Goal: Transaction & Acquisition: Purchase product/service

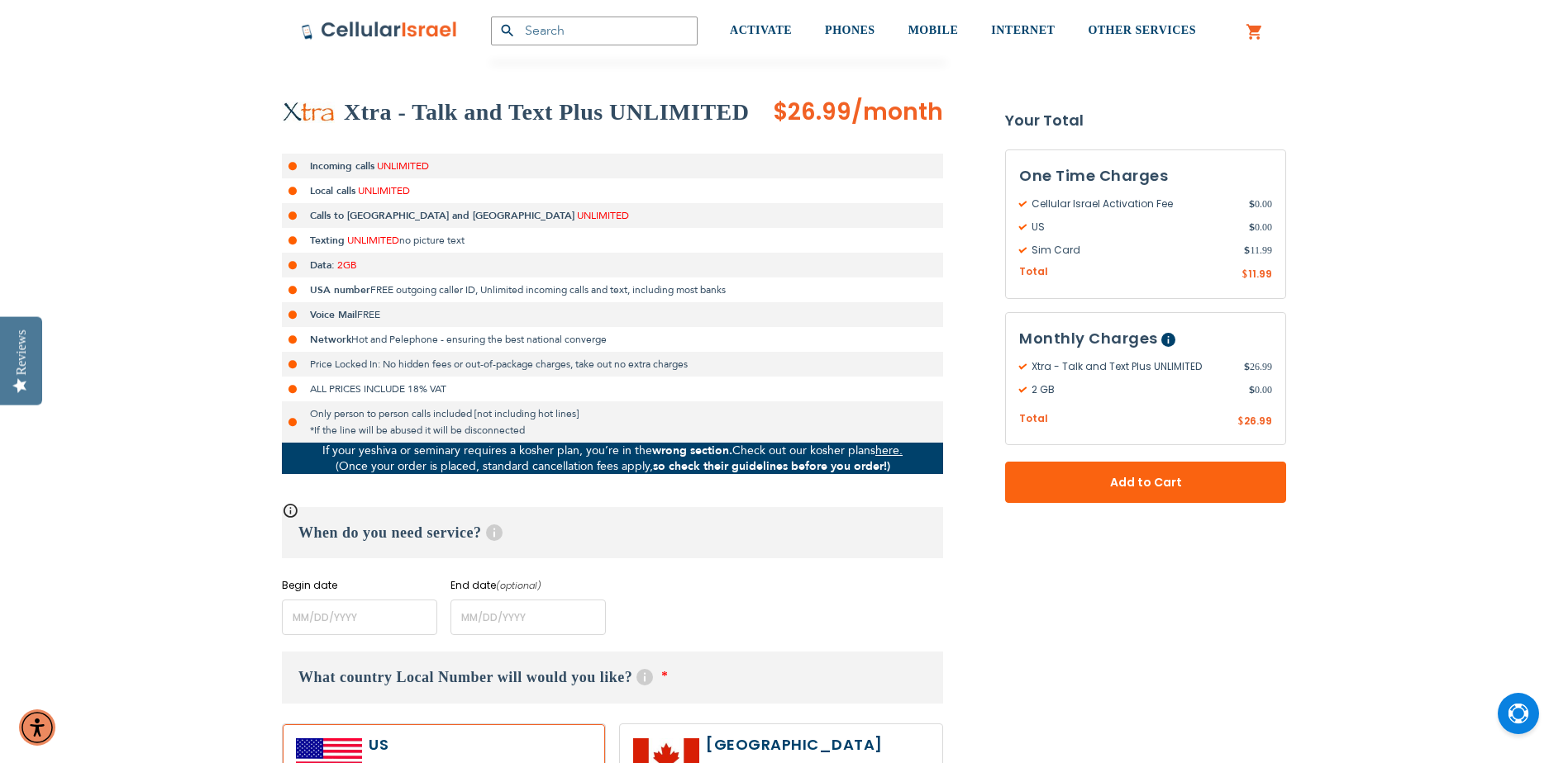
scroll to position [248, 0]
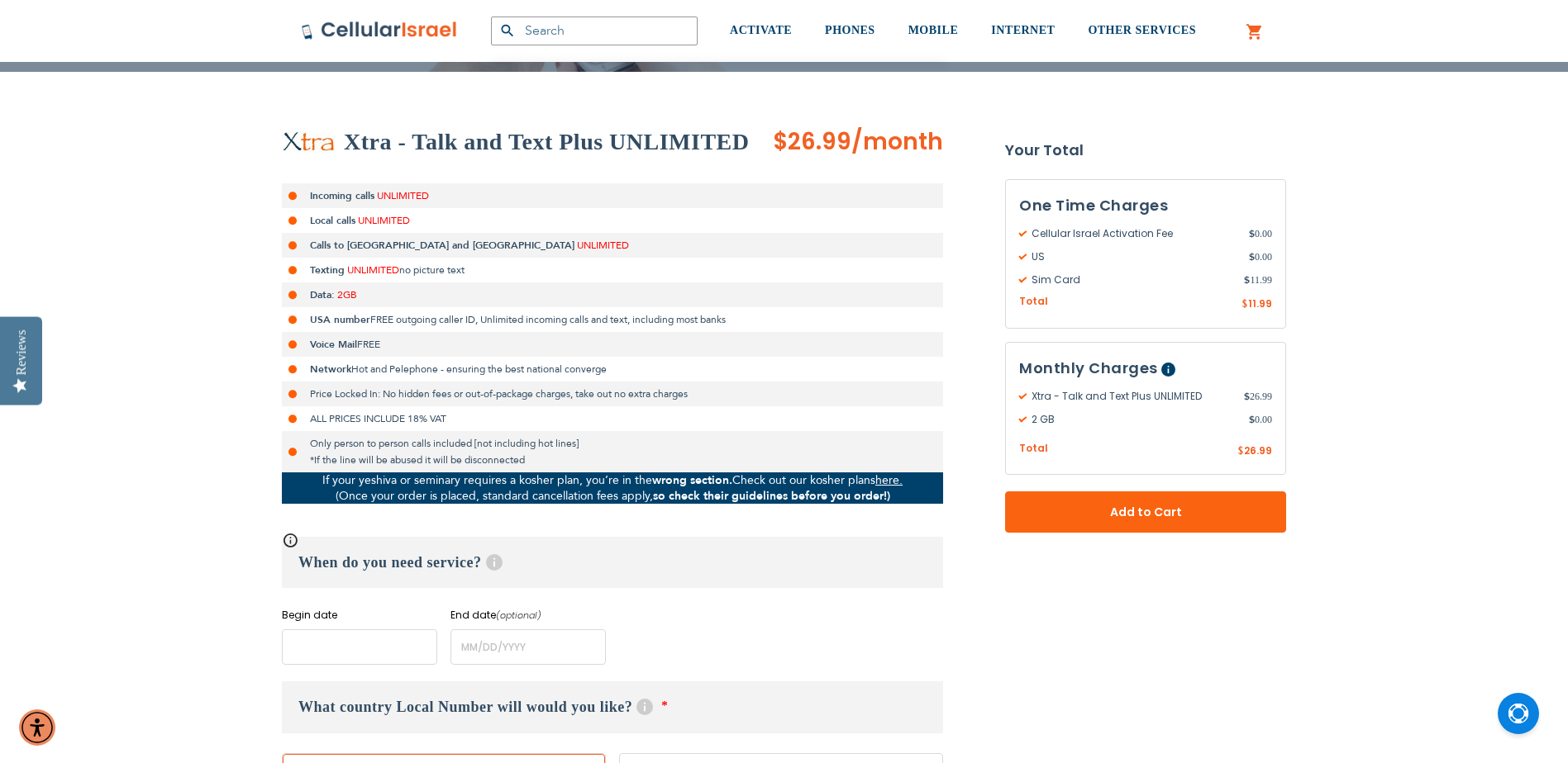
click at [379, 639] on input "name" at bounding box center [360, 647] width 156 height 36
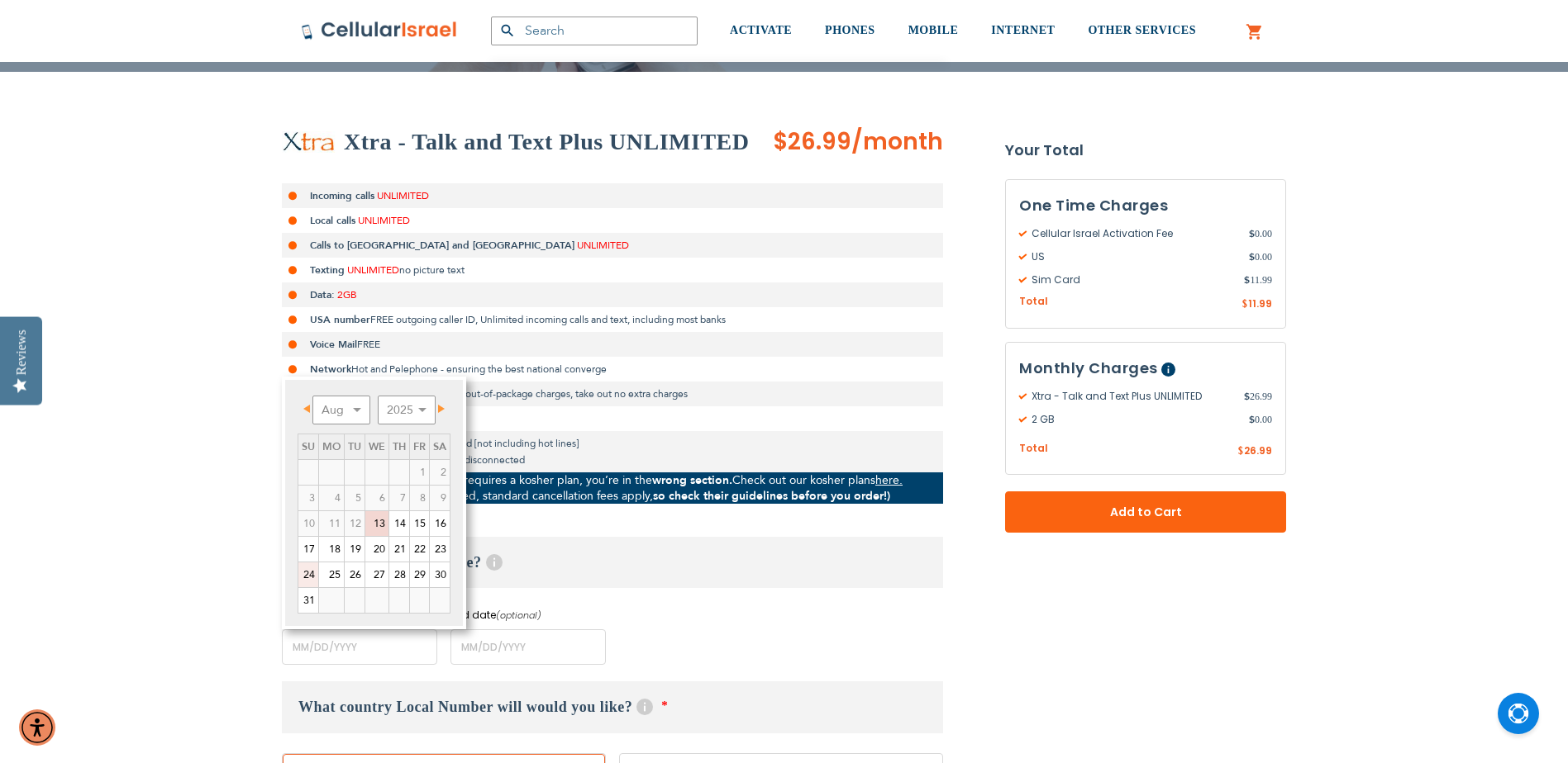
click at [312, 568] on link "24" at bounding box center [308, 575] width 20 height 25
type input "[DATE]"
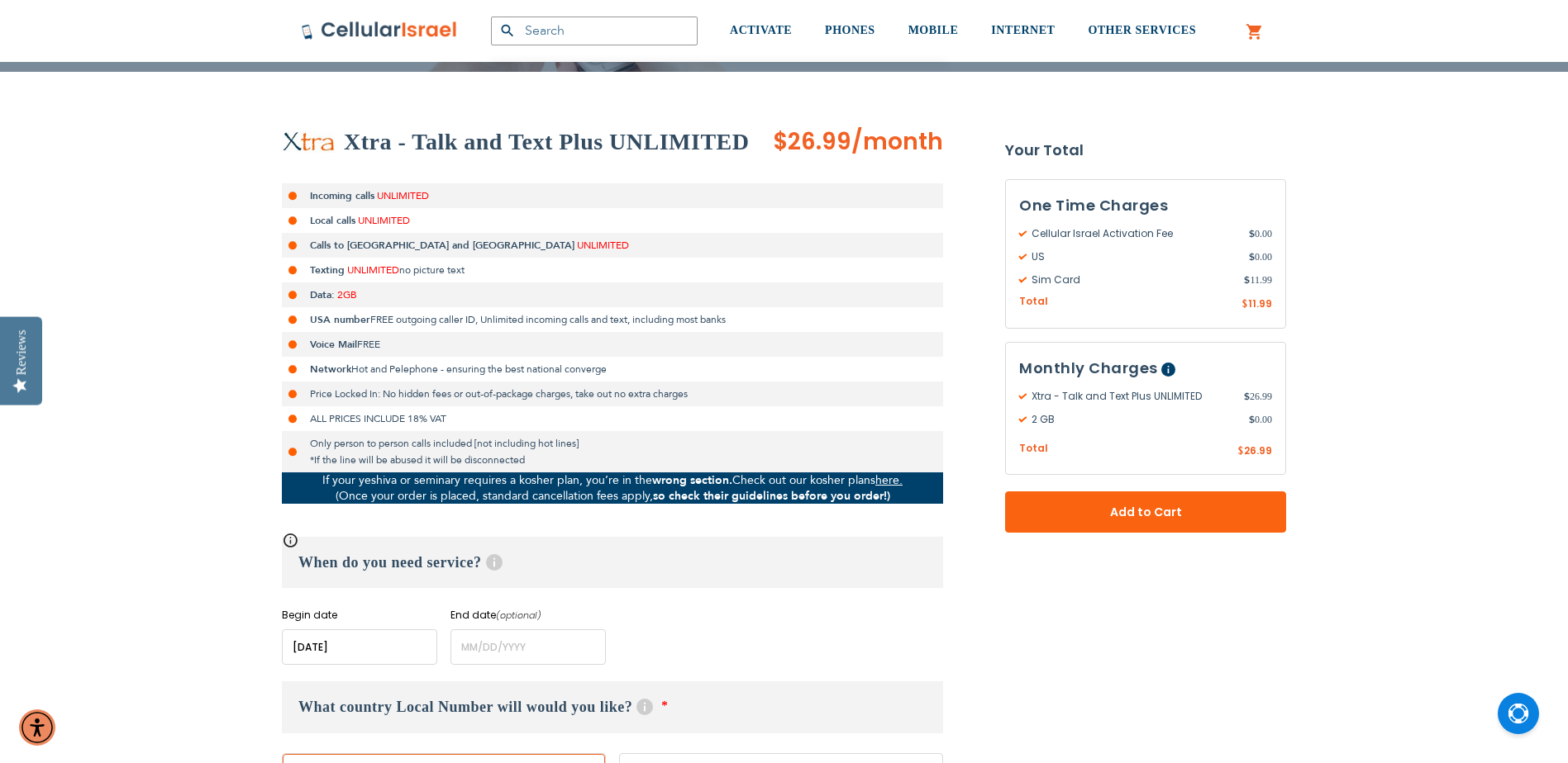
click at [765, 601] on div "When do you need service? Help Long term plans are minimum 4 months. For rental…" at bounding box center [612, 601] width 661 height 128
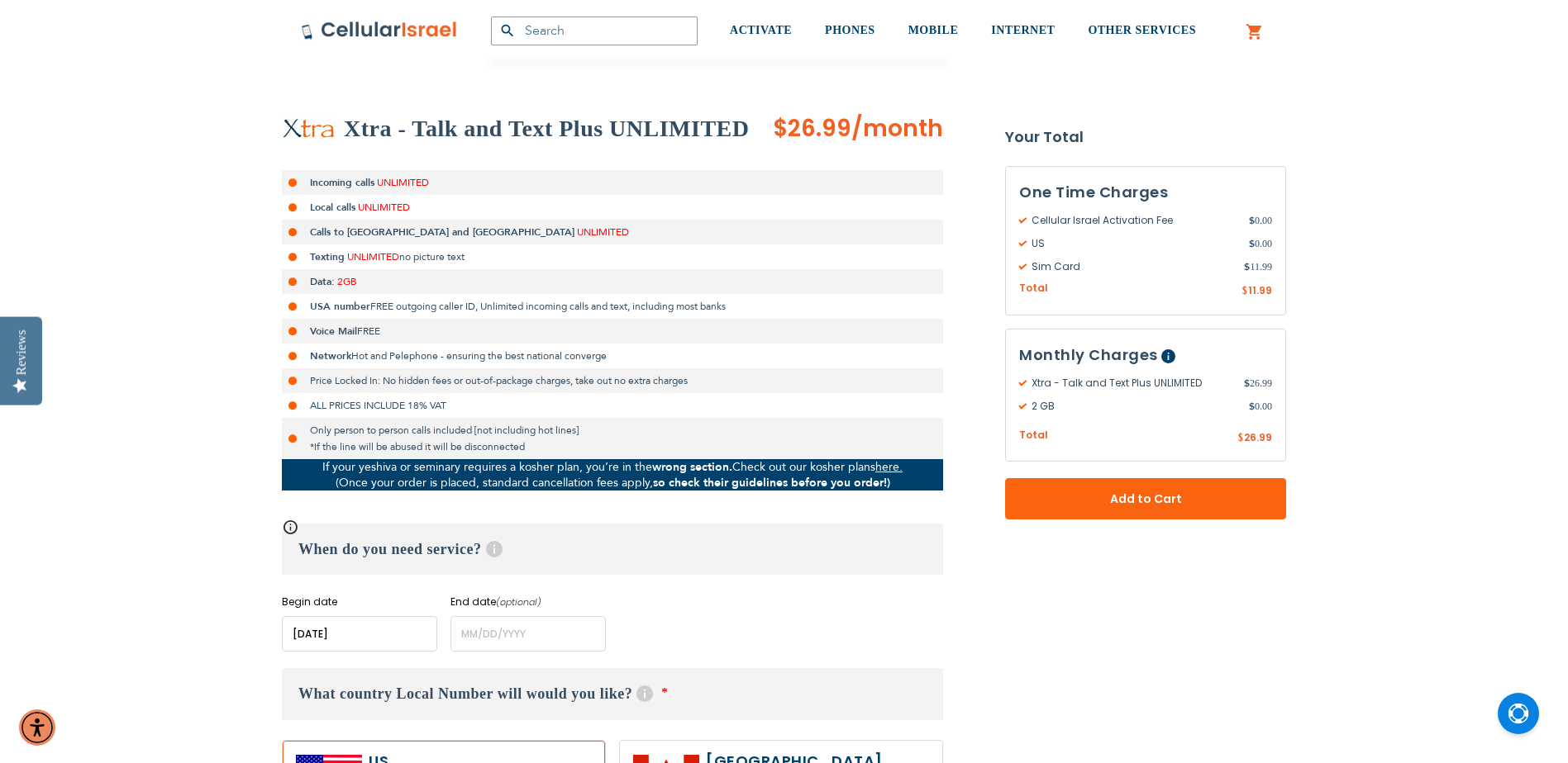
scroll to position [496, 0]
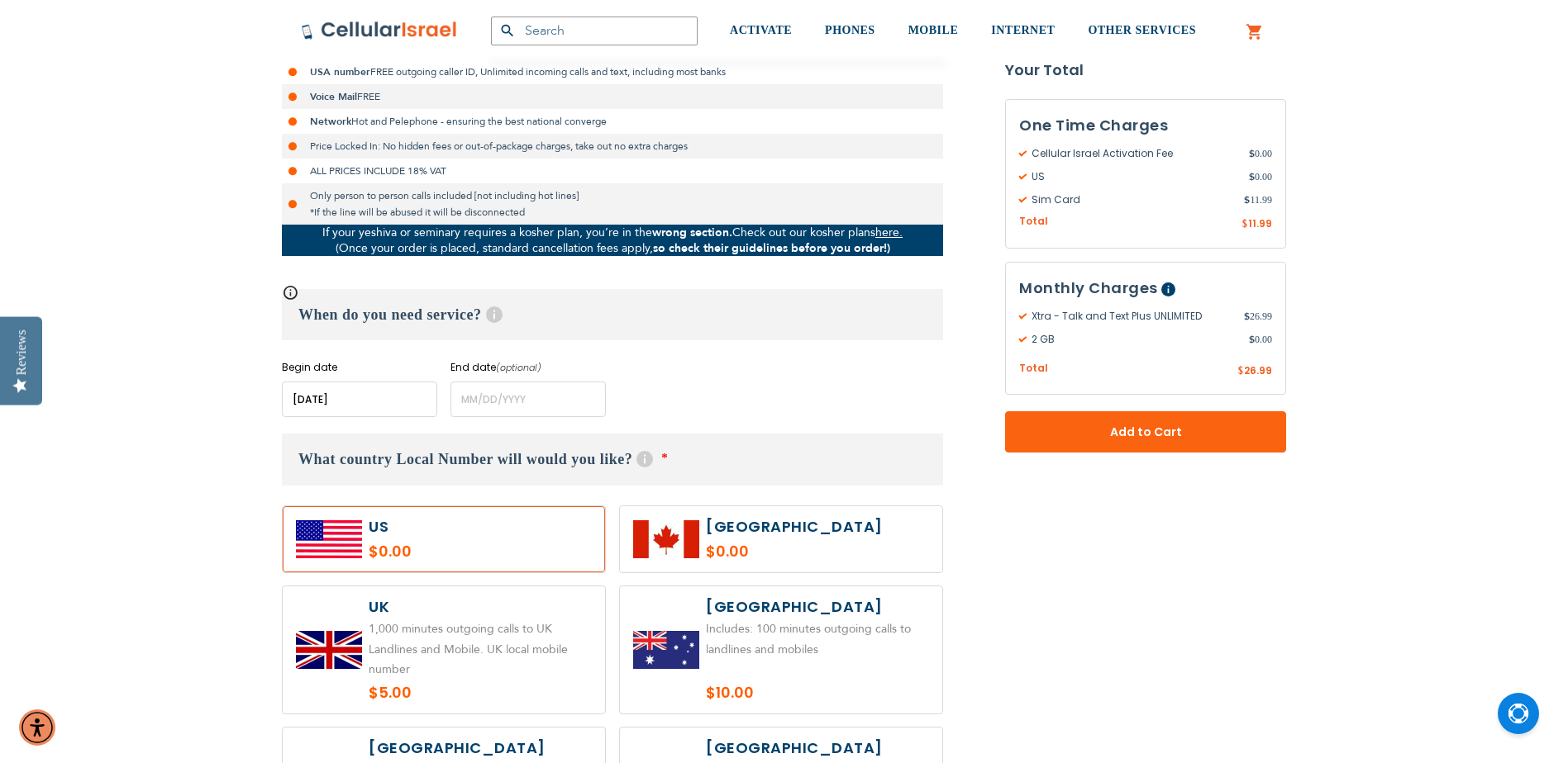
click at [465, 539] on label at bounding box center [444, 539] width 322 height 66
radio input "false"
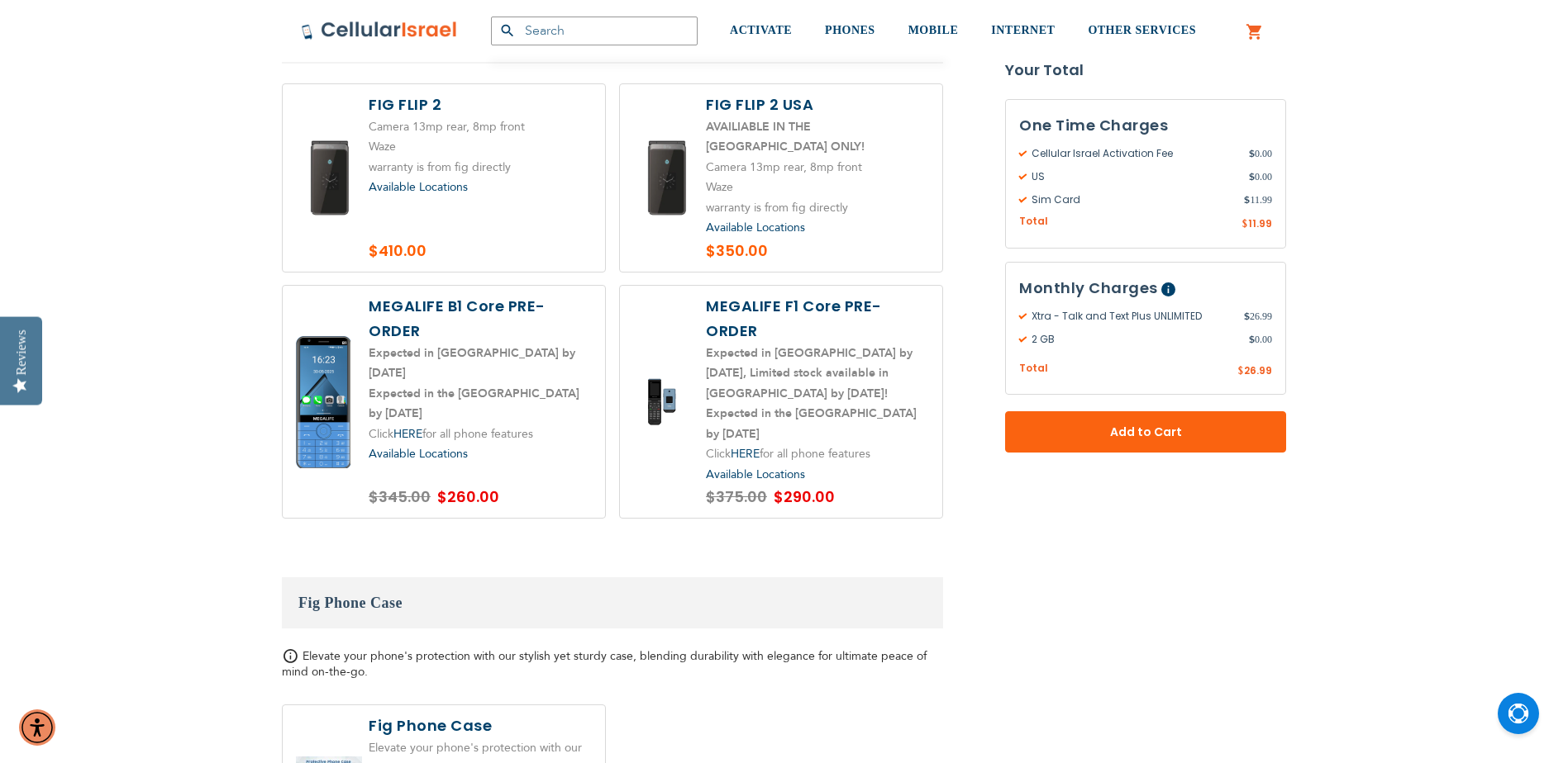
scroll to position [2147, 0]
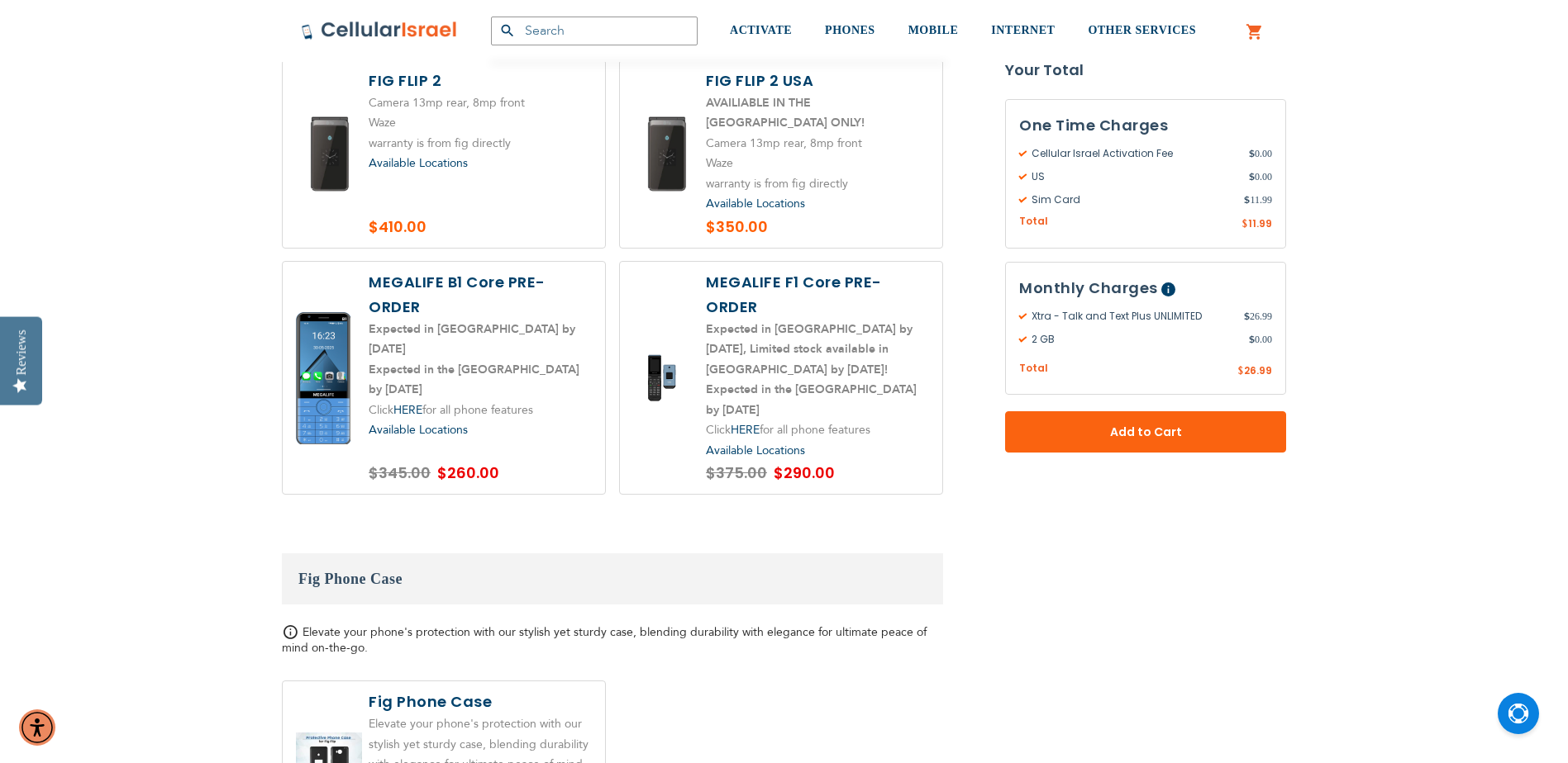
click at [438, 276] on label at bounding box center [444, 378] width 322 height 233
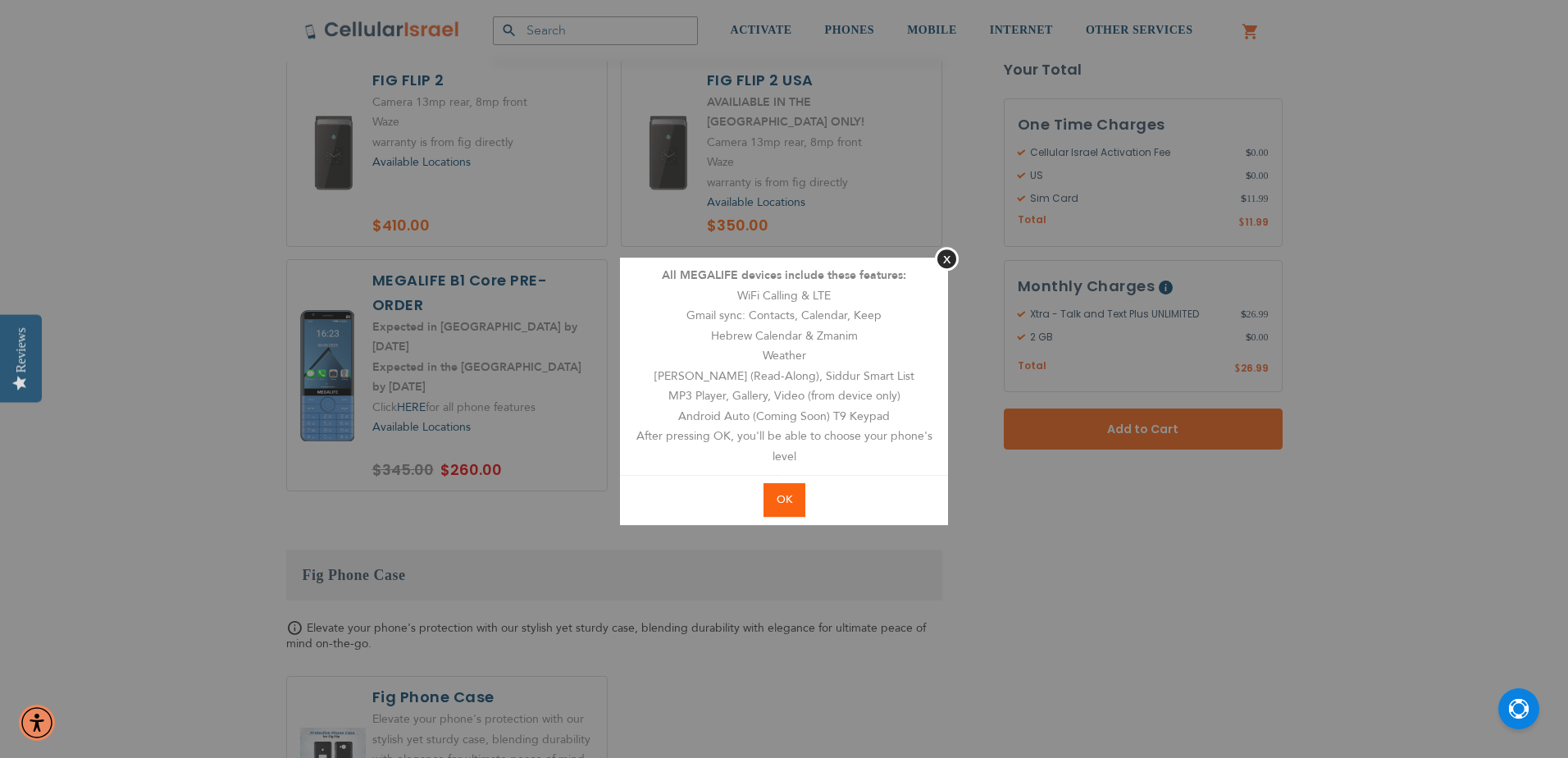
click at [779, 503] on span "OK" at bounding box center [784, 500] width 15 height 15
radio input "true"
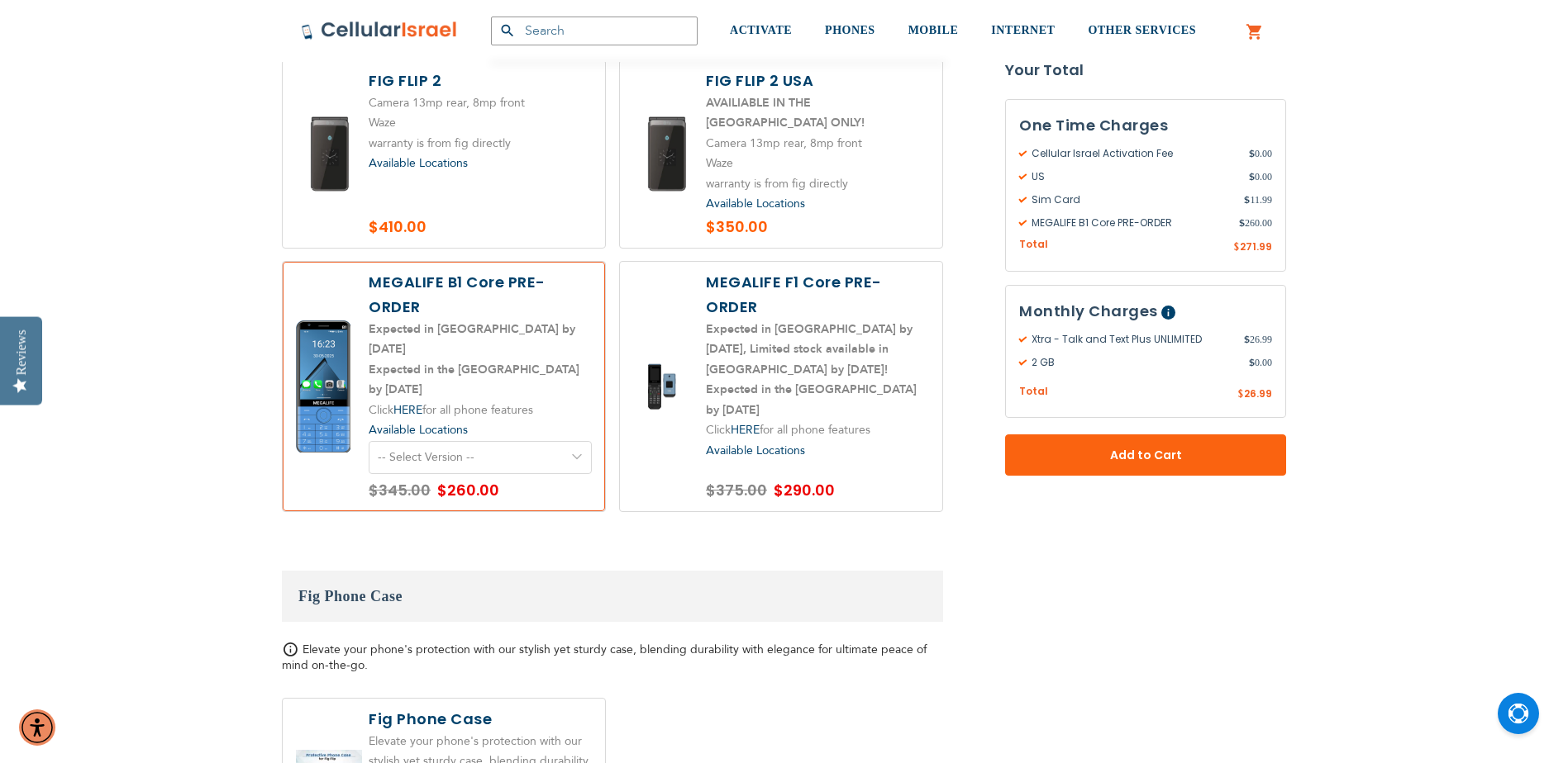
click at [489, 441] on select "-- Select Version -- Version 1. Talk - Voice only, no texting Version 2. Text -…" at bounding box center [481, 457] width 223 height 33
click at [369, 441] on select "-- Select Version -- Version 1. Talk - Voice only, no texting Version 2. Text -…" at bounding box center [481, 457] width 223 height 33
click at [514, 441] on select "-- Select Version -- Version 1. Talk - Voice only, no texting Version 2. Text -…" at bounding box center [481, 457] width 223 height 33
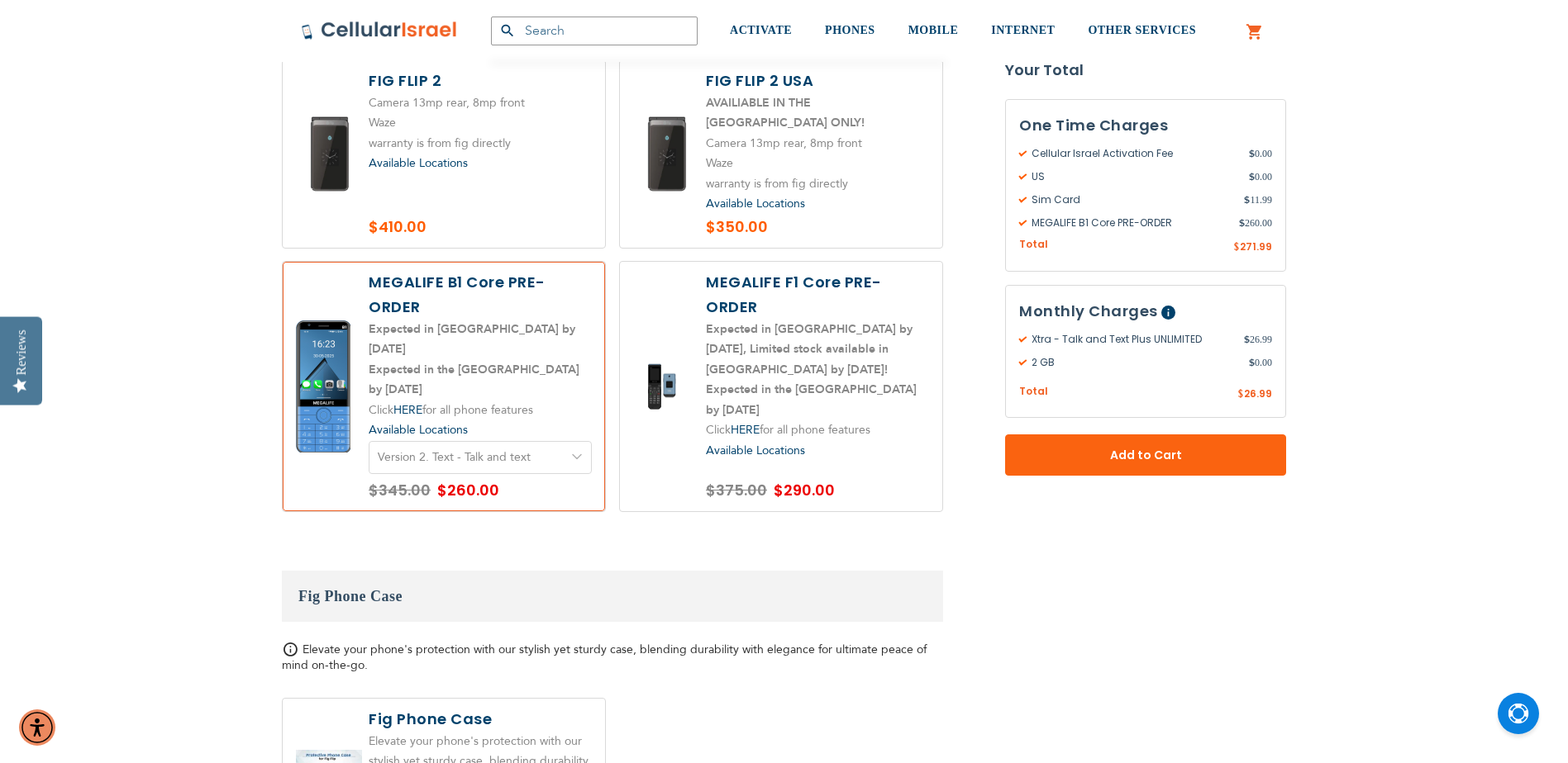
click at [514, 441] on select "-- Select Version -- Version 1. Talk - Voice only, no texting Version 2. Text -…" at bounding box center [481, 457] width 223 height 33
click at [507, 441] on select "-- Select Version -- Version 1. Talk - Voice only, no texting Version 2. Text -…" at bounding box center [481, 457] width 223 height 33
click at [369, 441] on select "-- Select Version -- Version 1. Talk - Voice only, no texting Version 2. Text -…" at bounding box center [481, 457] width 223 height 33
click at [509, 441] on select "-- Select Version -- Version 1. Talk - Voice only, no texting Version 2. Text -…" at bounding box center [481, 457] width 223 height 33
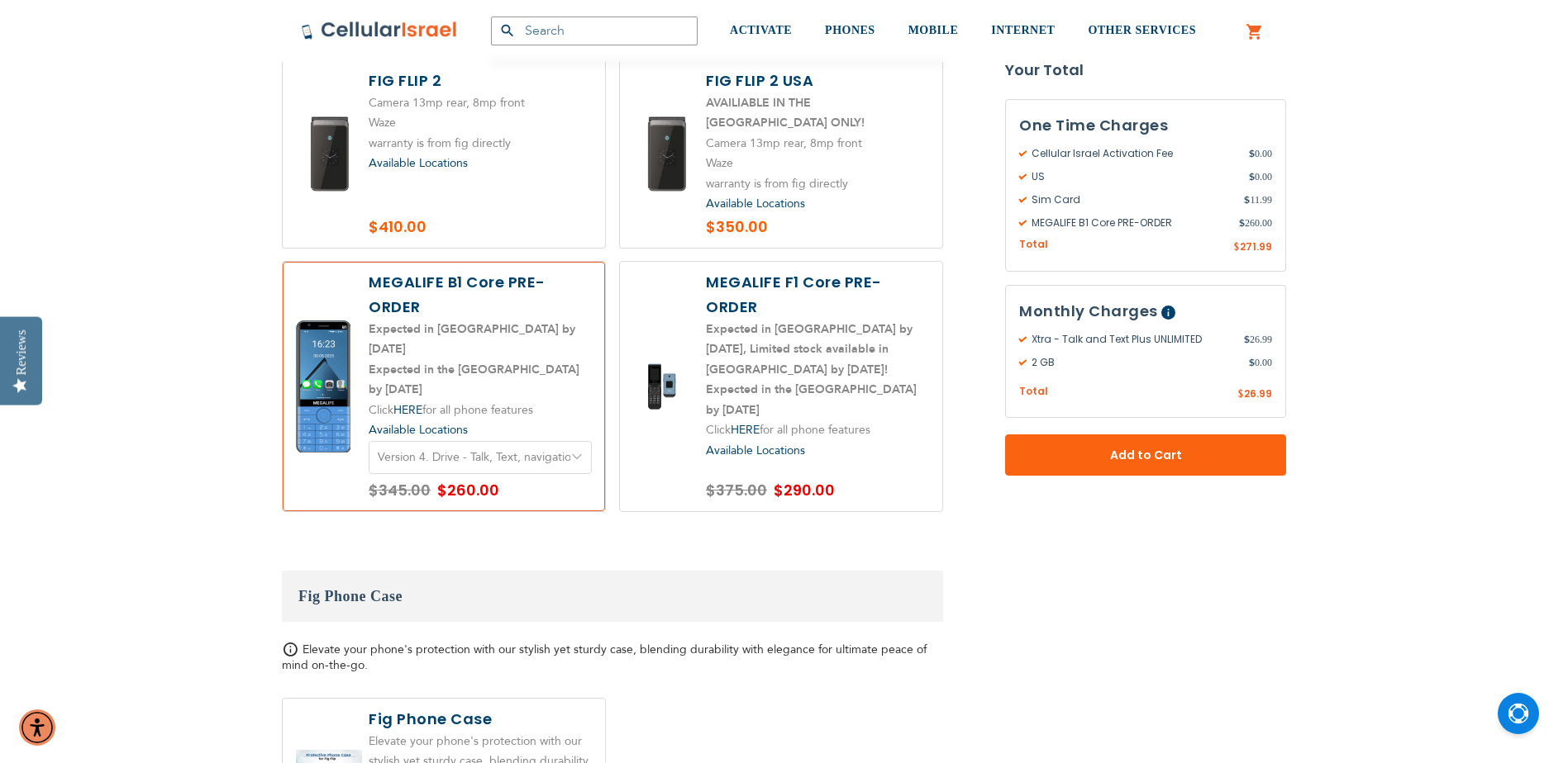
click at [509, 441] on select "-- Select Version -- Version 1. Talk - Voice only, no texting Version 2. Text -…" at bounding box center [481, 457] width 223 height 33
select select "5641"
click at [369, 441] on select "-- Select Version -- Version 1. Talk - Voice only, no texting Version 2. Text -…" at bounding box center [481, 457] width 223 height 33
click at [497, 441] on select "-- Select Version -- Version 1. Talk - Voice only, no texting Version 2. Text -…" at bounding box center [481, 457] width 223 height 33
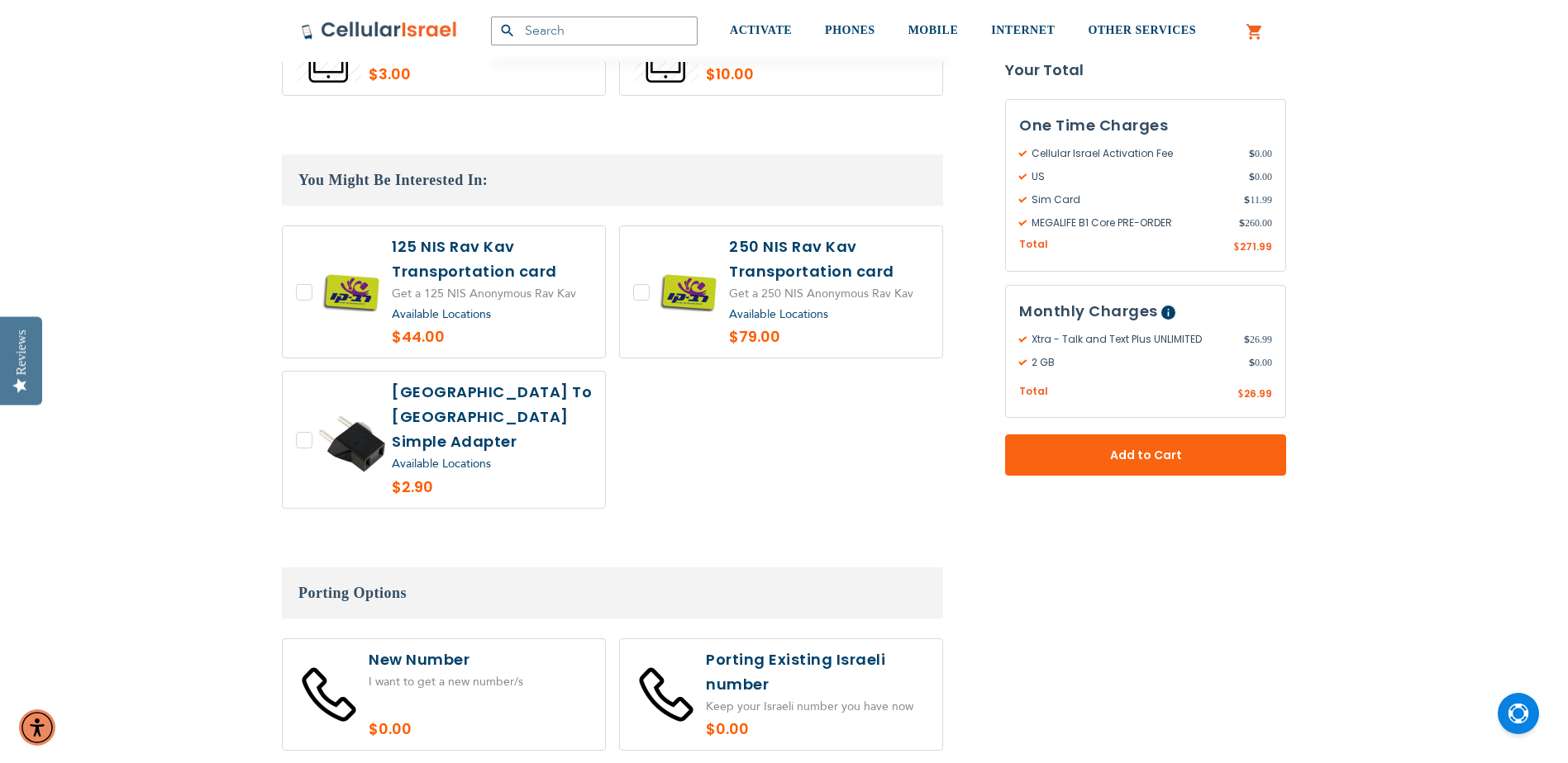
scroll to position [3387, 0]
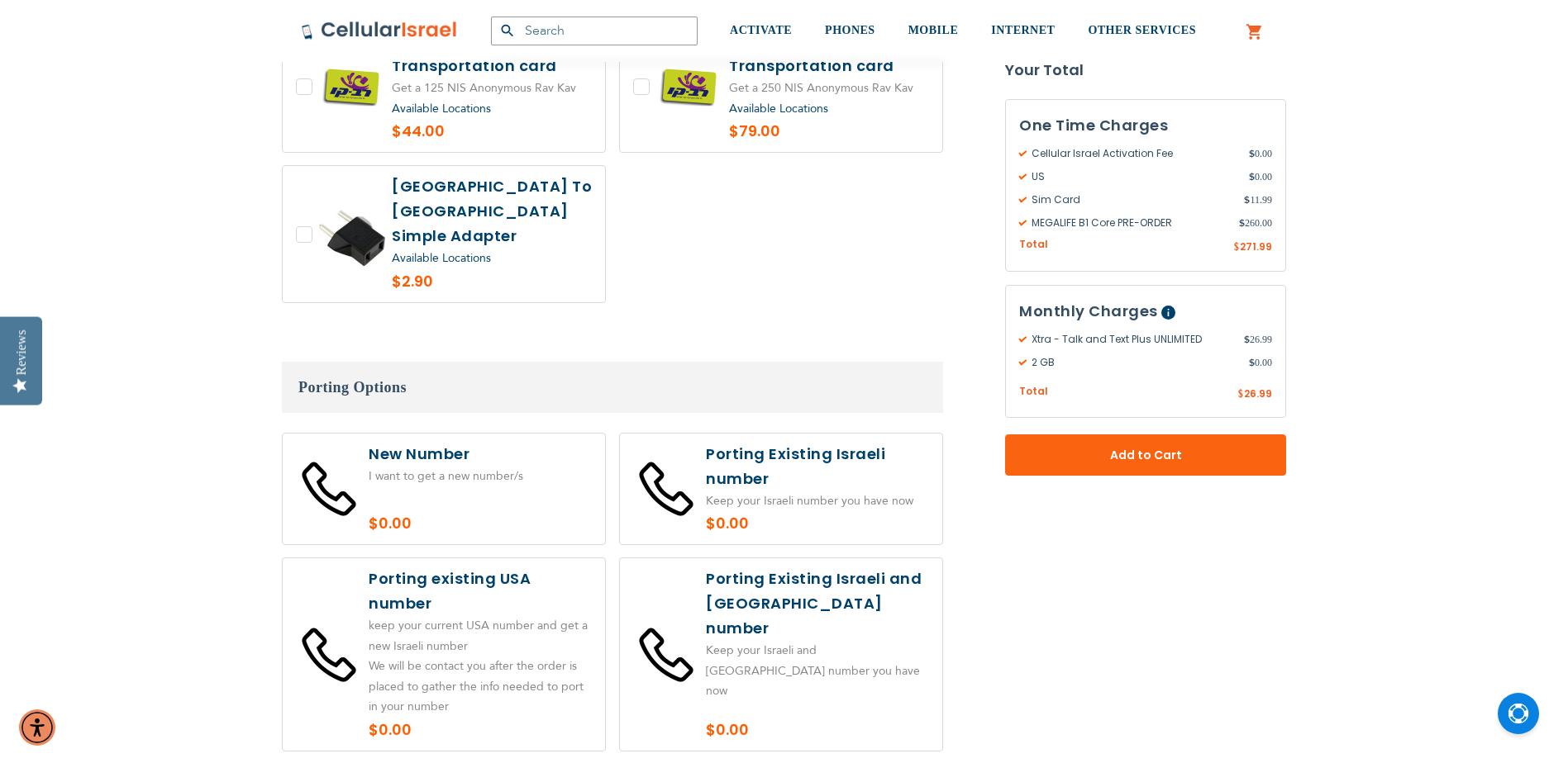
click at [442, 434] on label at bounding box center [444, 489] width 322 height 112
click at [440, 434] on label at bounding box center [444, 489] width 322 height 112
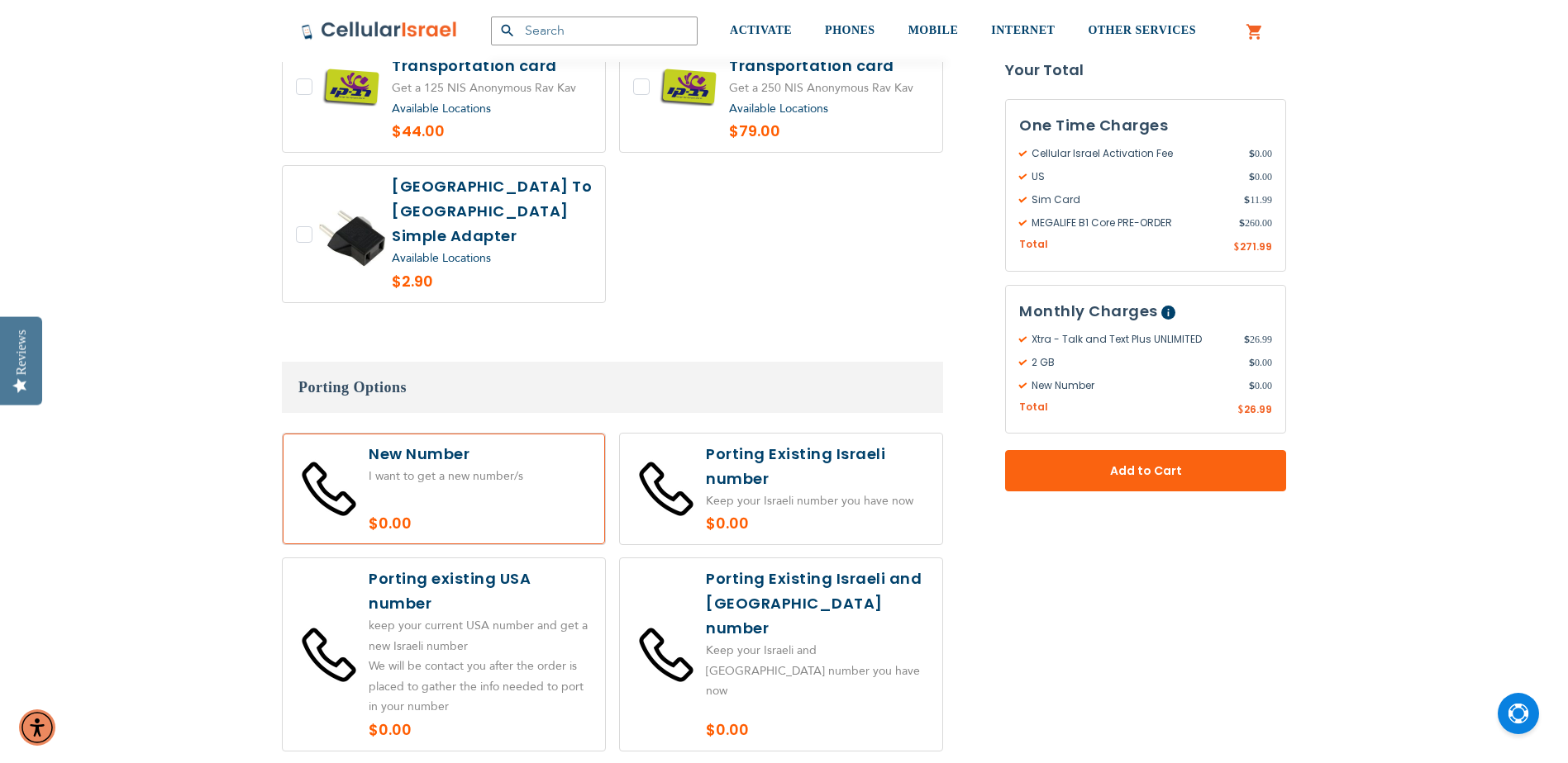
click at [440, 434] on label at bounding box center [444, 489] width 322 height 112
radio input "true"
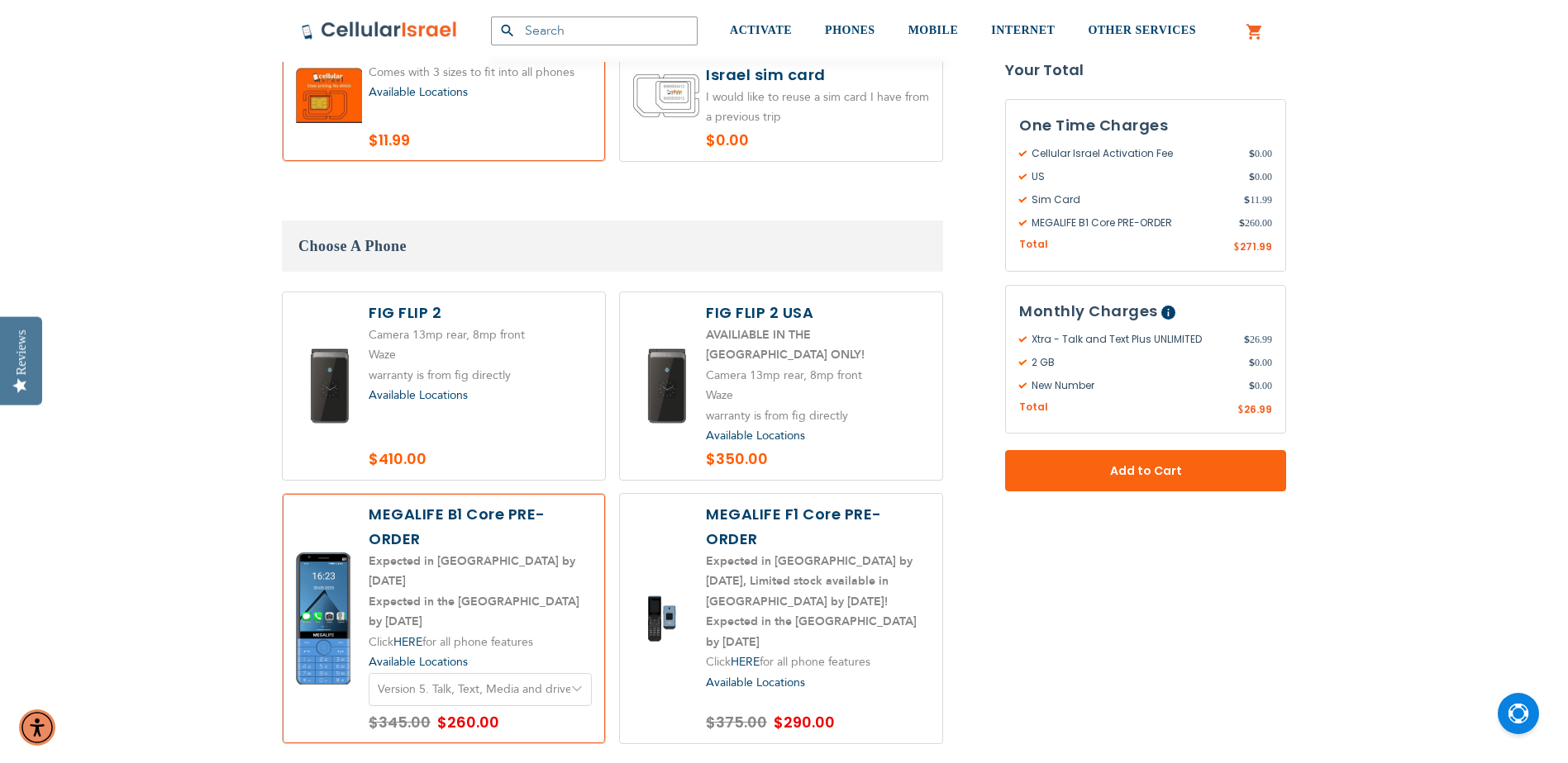
scroll to position [1900, 0]
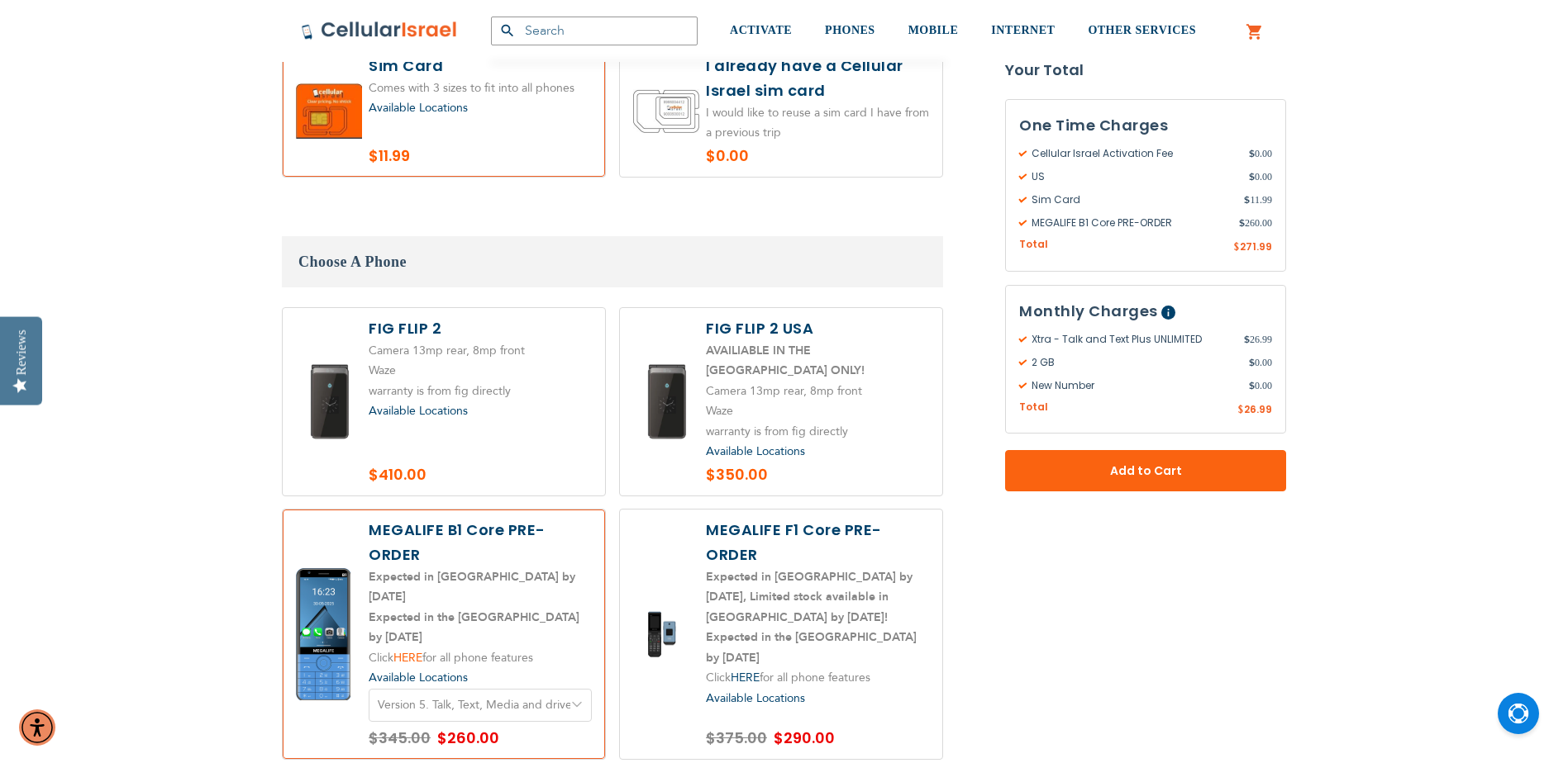
click at [416, 650] on link "HERE" at bounding box center [408, 658] width 29 height 16
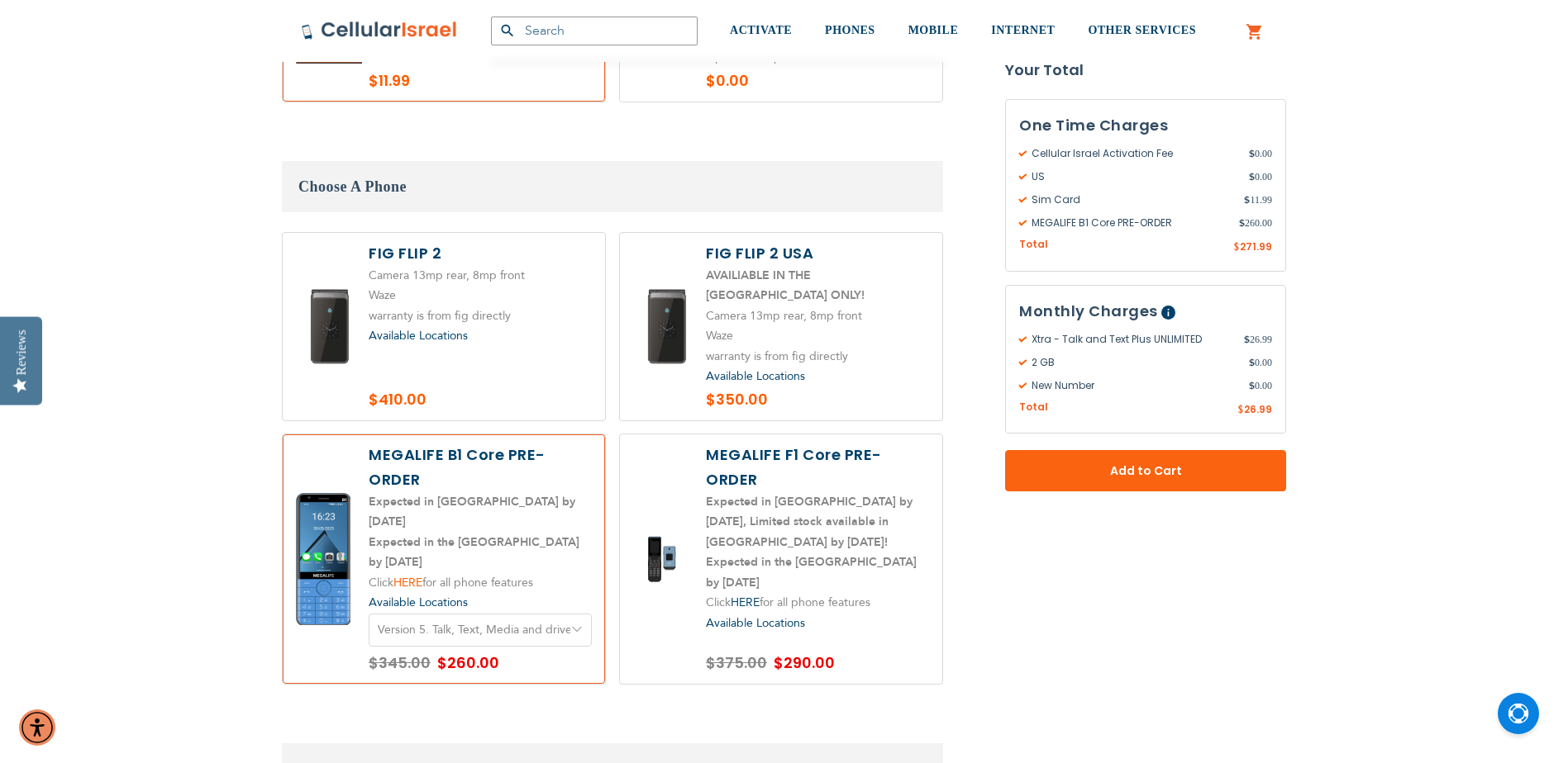
scroll to position [2065, 0]
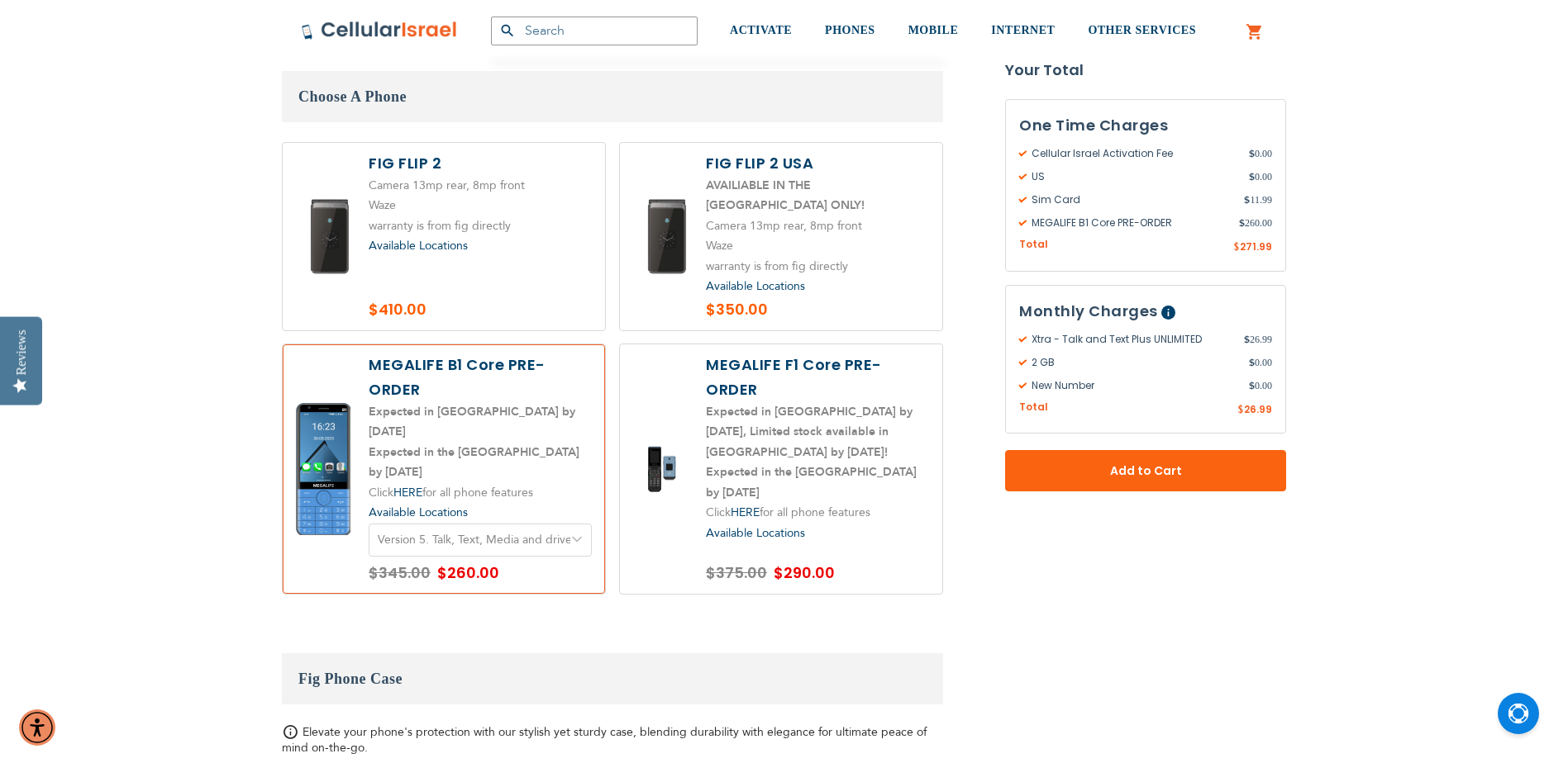
click at [489, 523] on select "-- Select Version -- Version 1. Talk - Voice only, no texting Version 2. Text -…" at bounding box center [481, 540] width 223 height 33
click at [499, 523] on select "-- Select Version -- Version 1. Talk - Voice only, no texting Version 2. Text -…" at bounding box center [481, 540] width 223 height 33
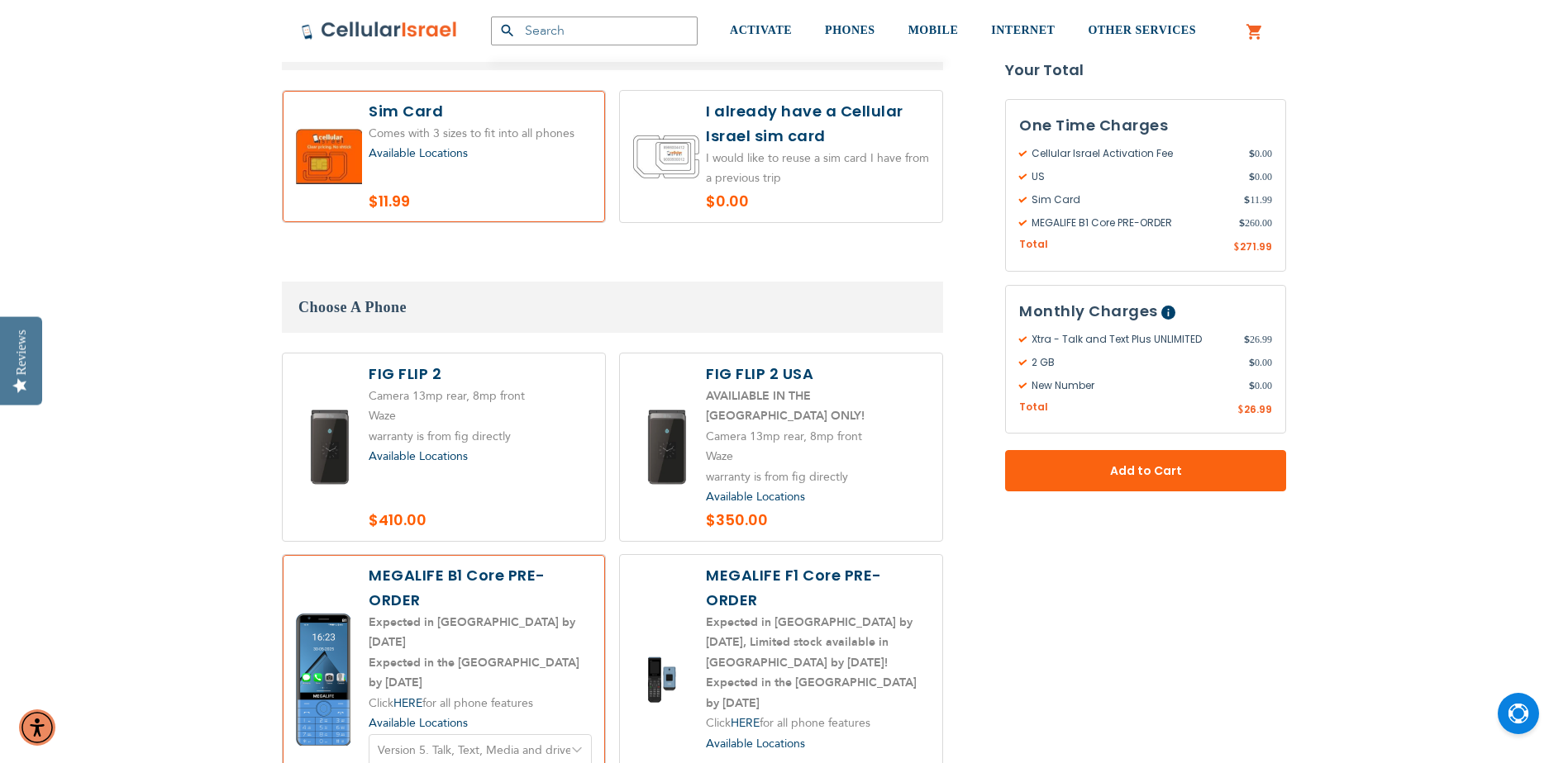
scroll to position [2147, 0]
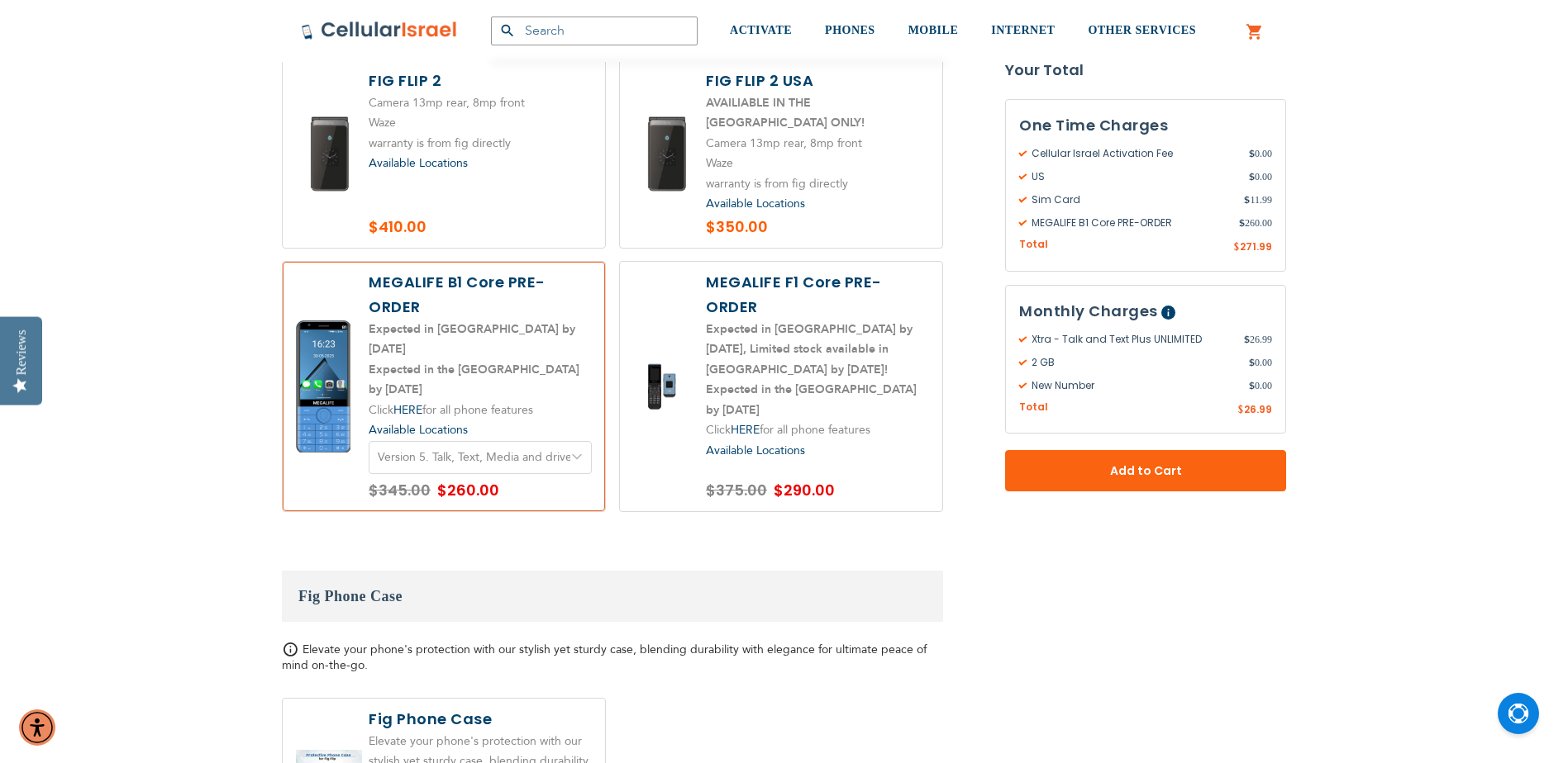
click at [455, 441] on select "-- Select Version -- Version 1. Talk - Voice only, no texting Version 2. Text -…" at bounding box center [481, 457] width 223 height 33
click at [459, 263] on label at bounding box center [444, 386] width 322 height 250
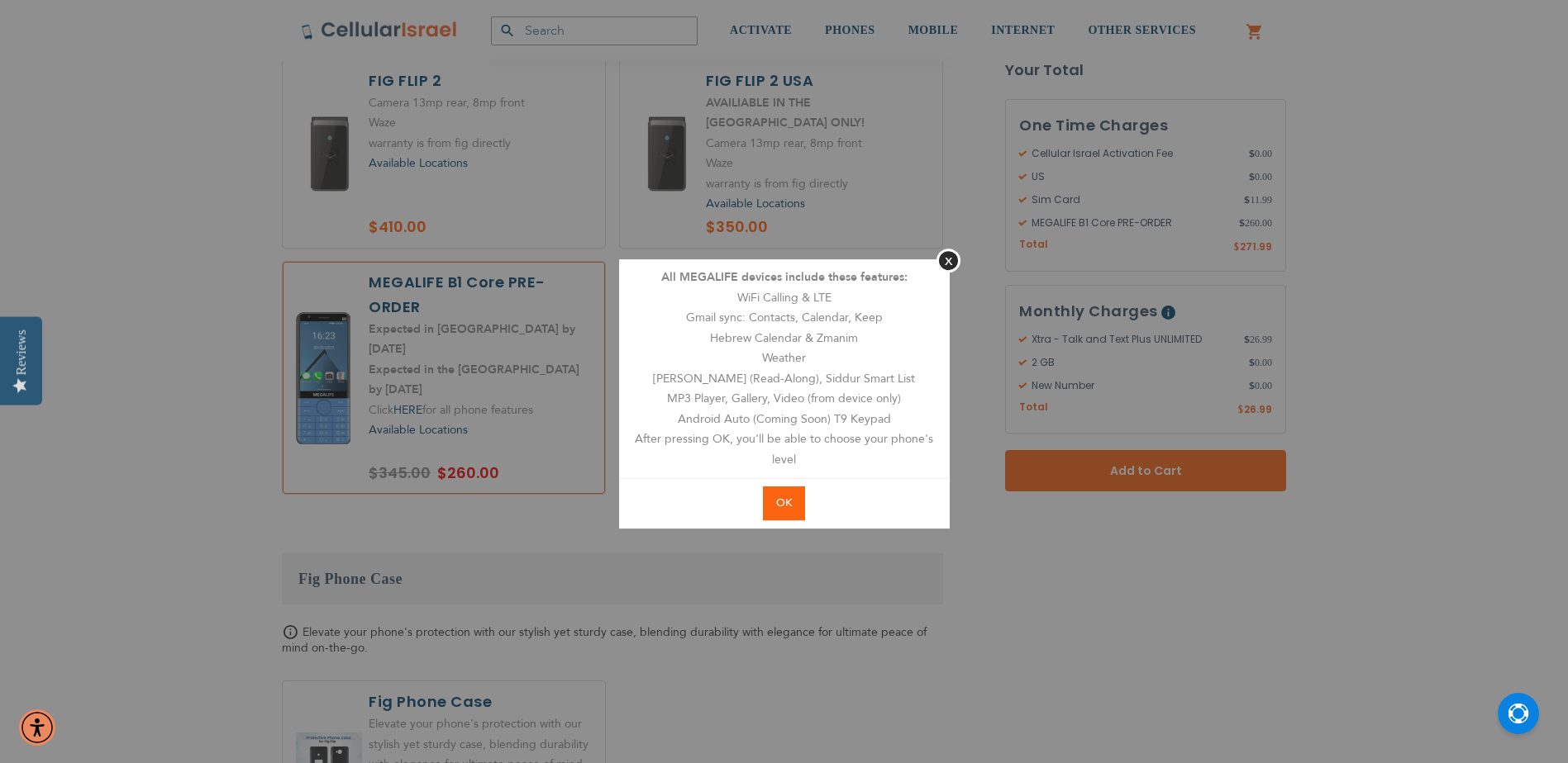
radio input "false"
click at [459, 263] on aside "Close All MEGALIFE devices include these features: WiFi Calling & LTE Gmail syn…" at bounding box center [784, 382] width 1568 height 763
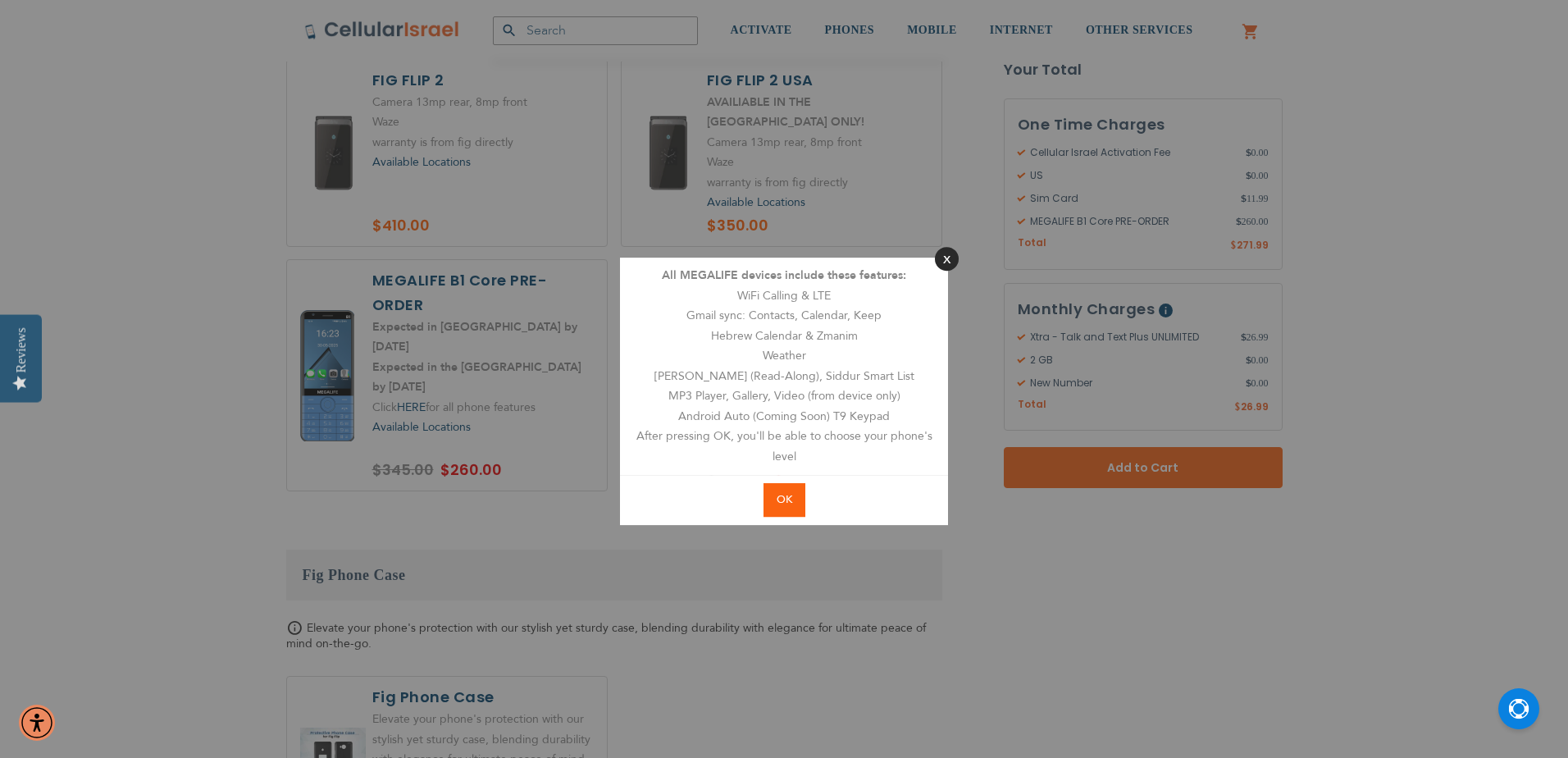
click at [947, 259] on button "Close" at bounding box center [947, 259] width 24 height 24
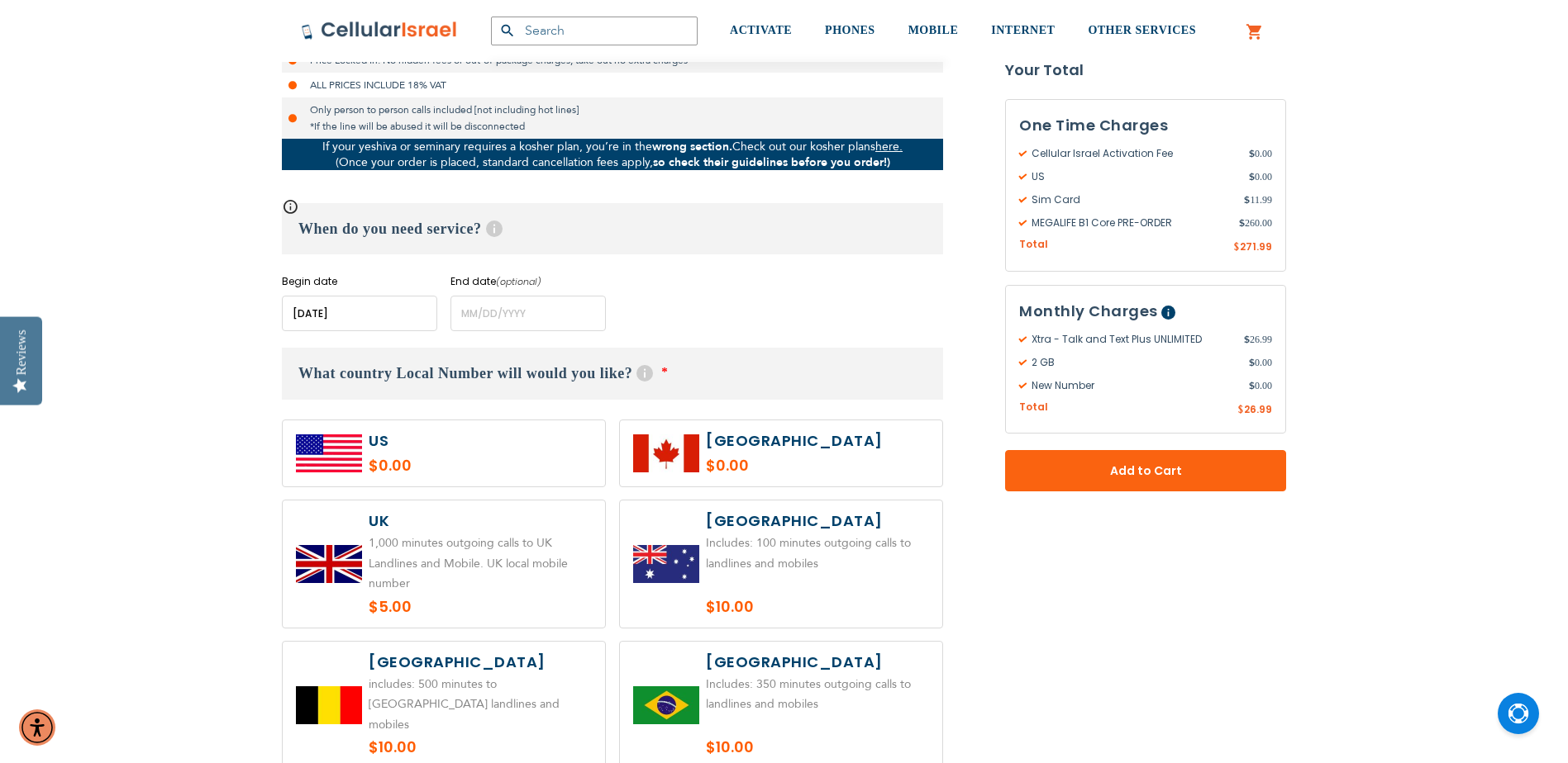
scroll to position [826, 0]
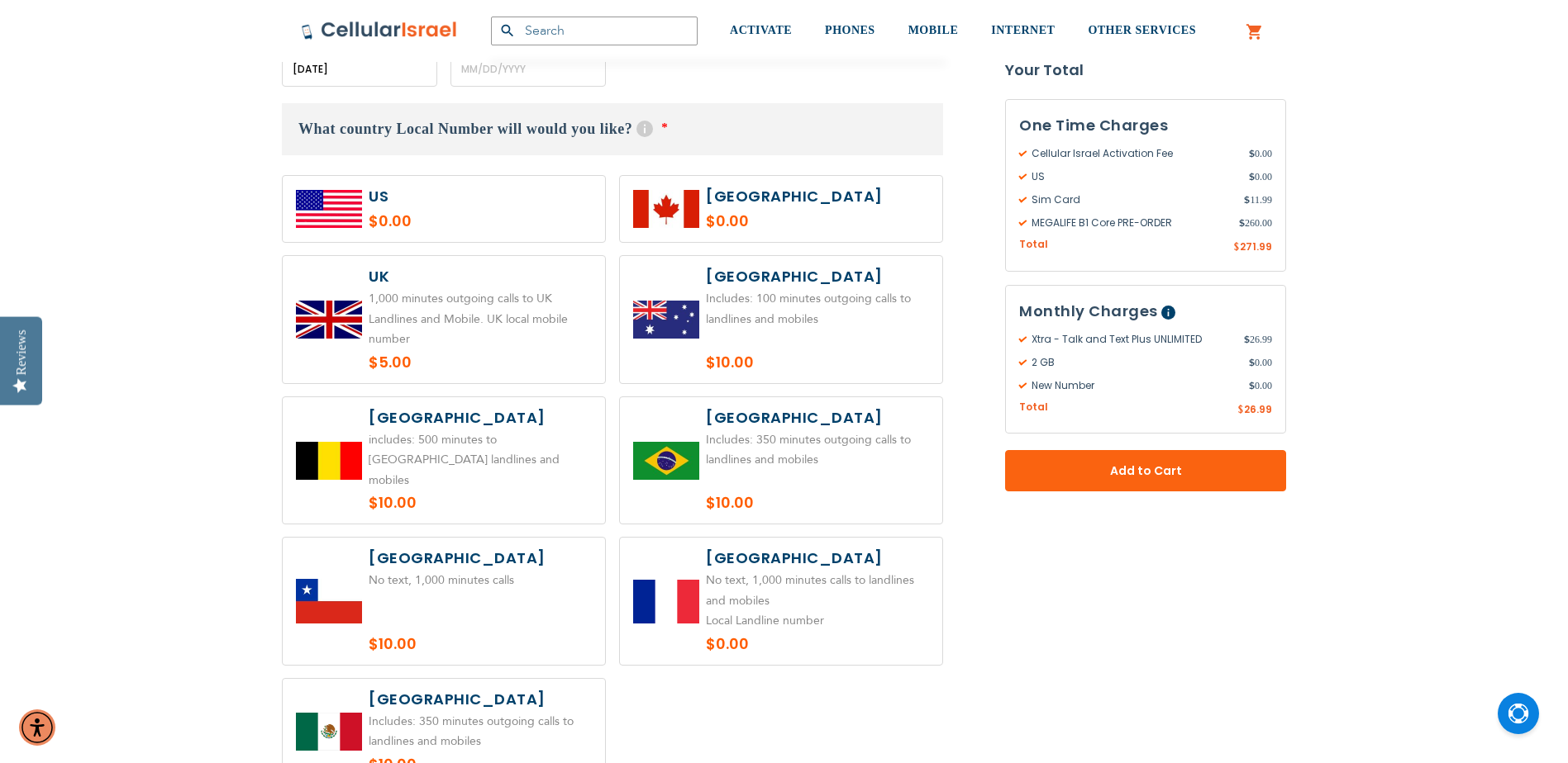
click at [464, 209] on label at bounding box center [444, 209] width 322 height 66
radio input "true"
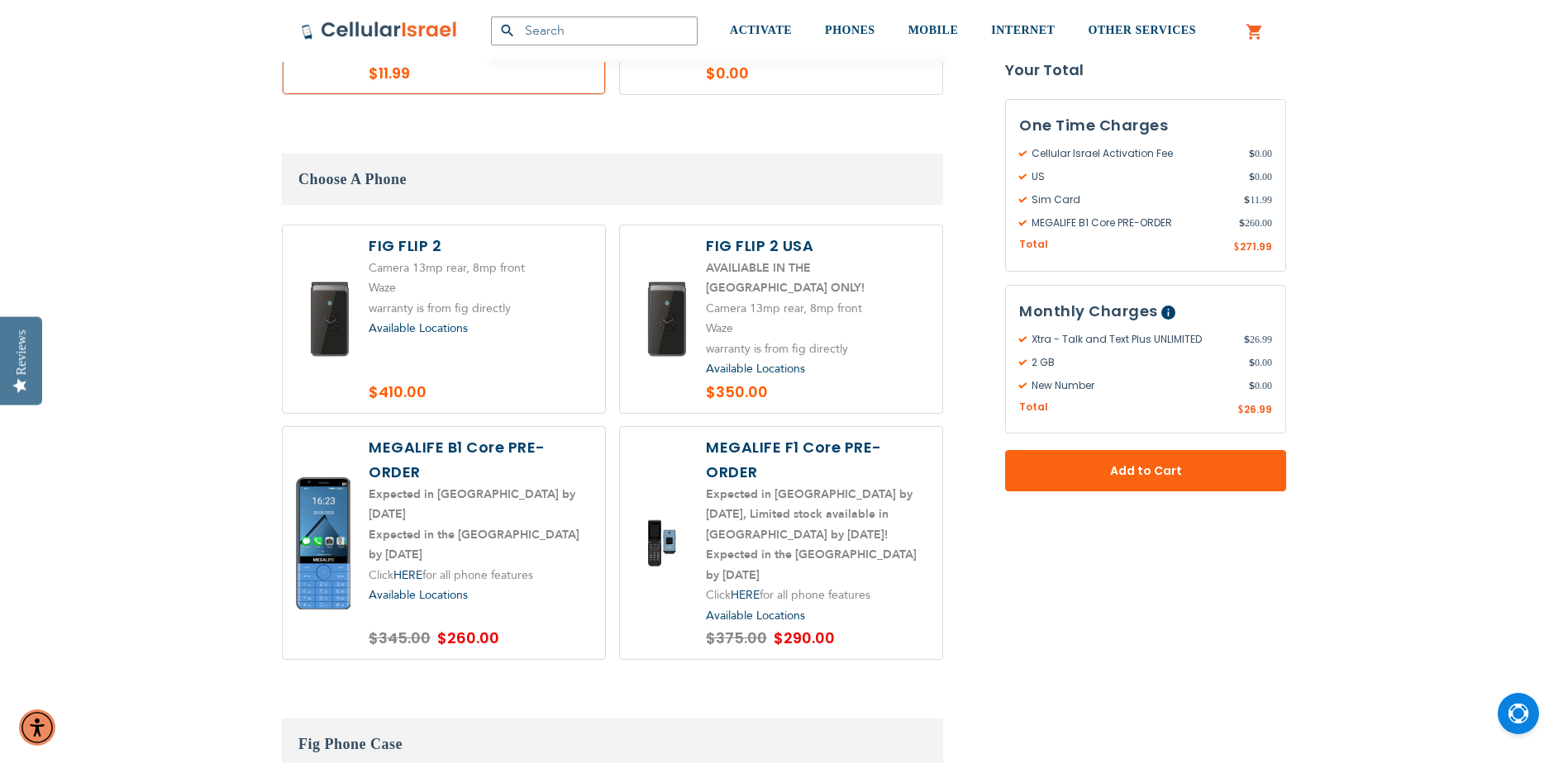
scroll to position [2313, 0]
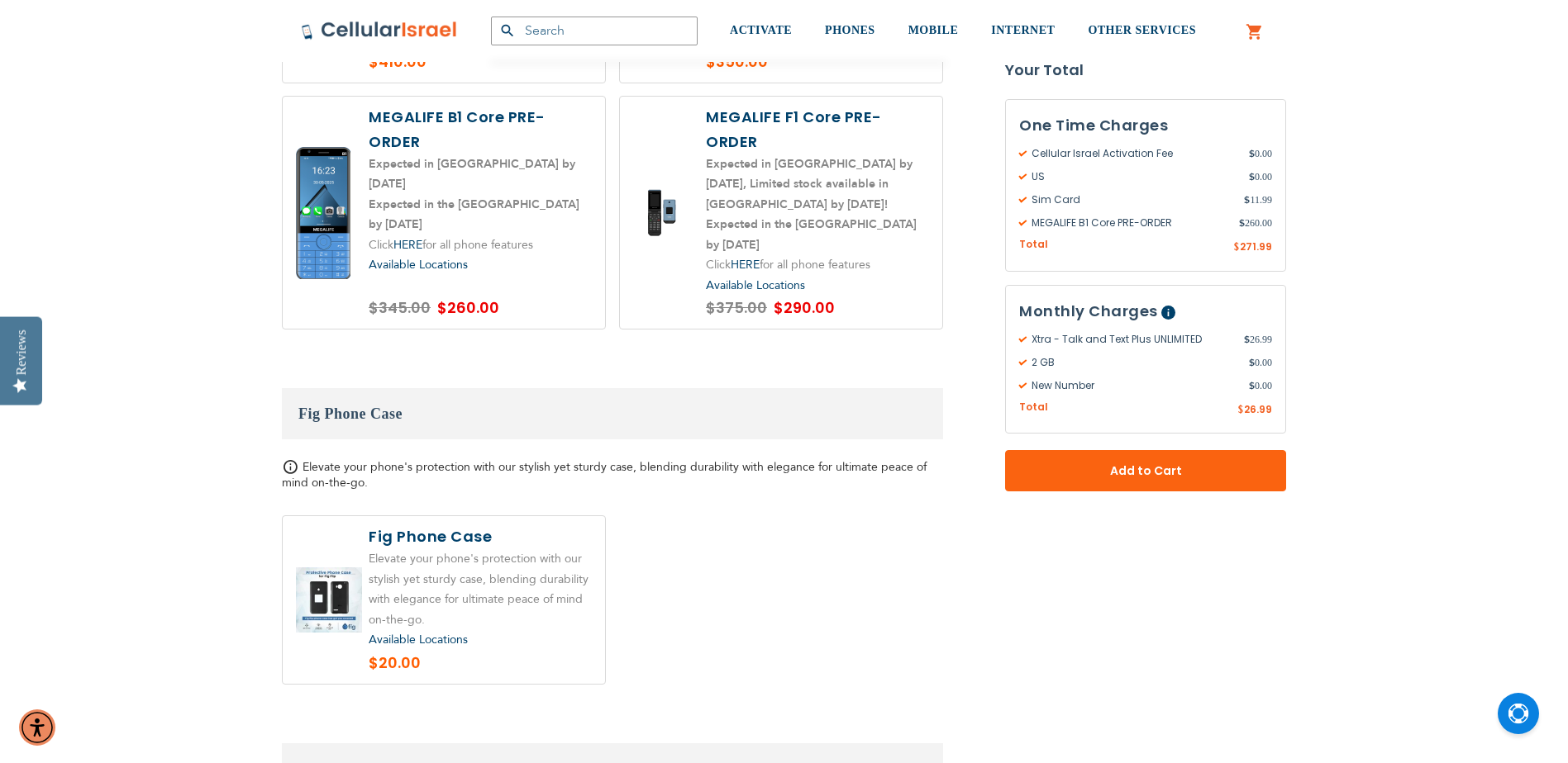
click at [467, 195] on label at bounding box center [444, 213] width 322 height 233
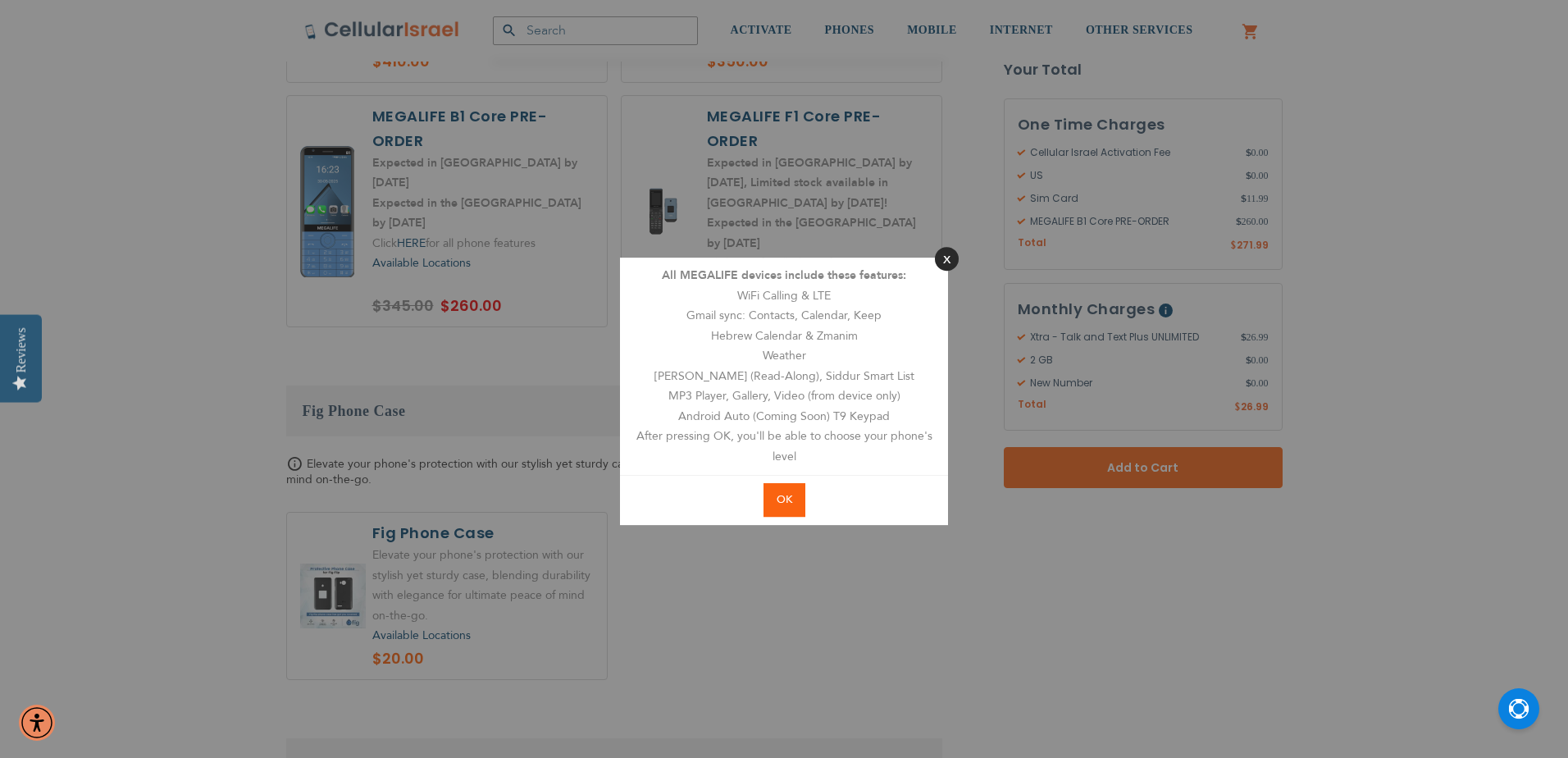
click at [943, 257] on button "Close" at bounding box center [947, 259] width 24 height 24
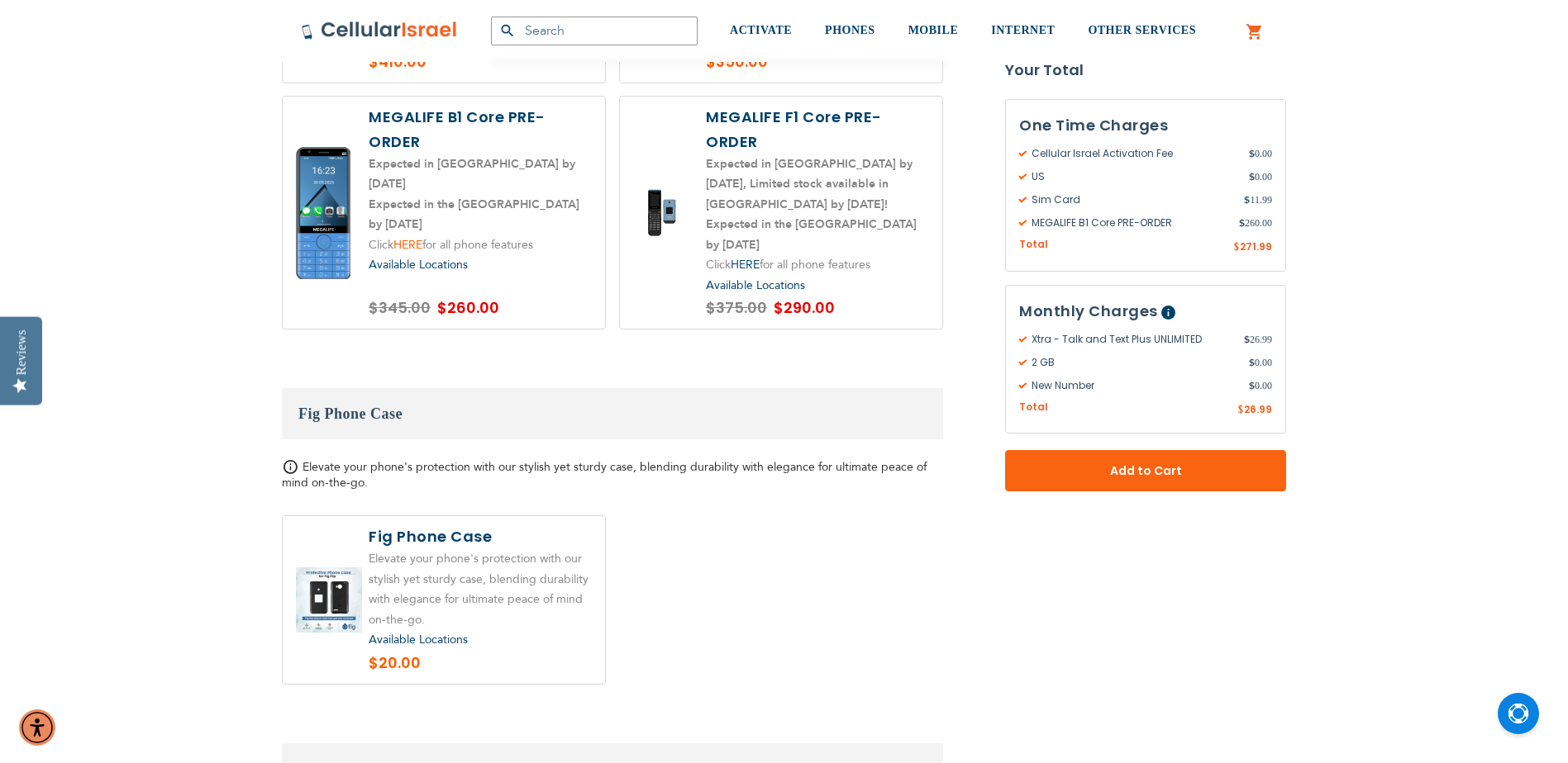
click at [411, 237] on link "HERE" at bounding box center [408, 244] width 29 height 16
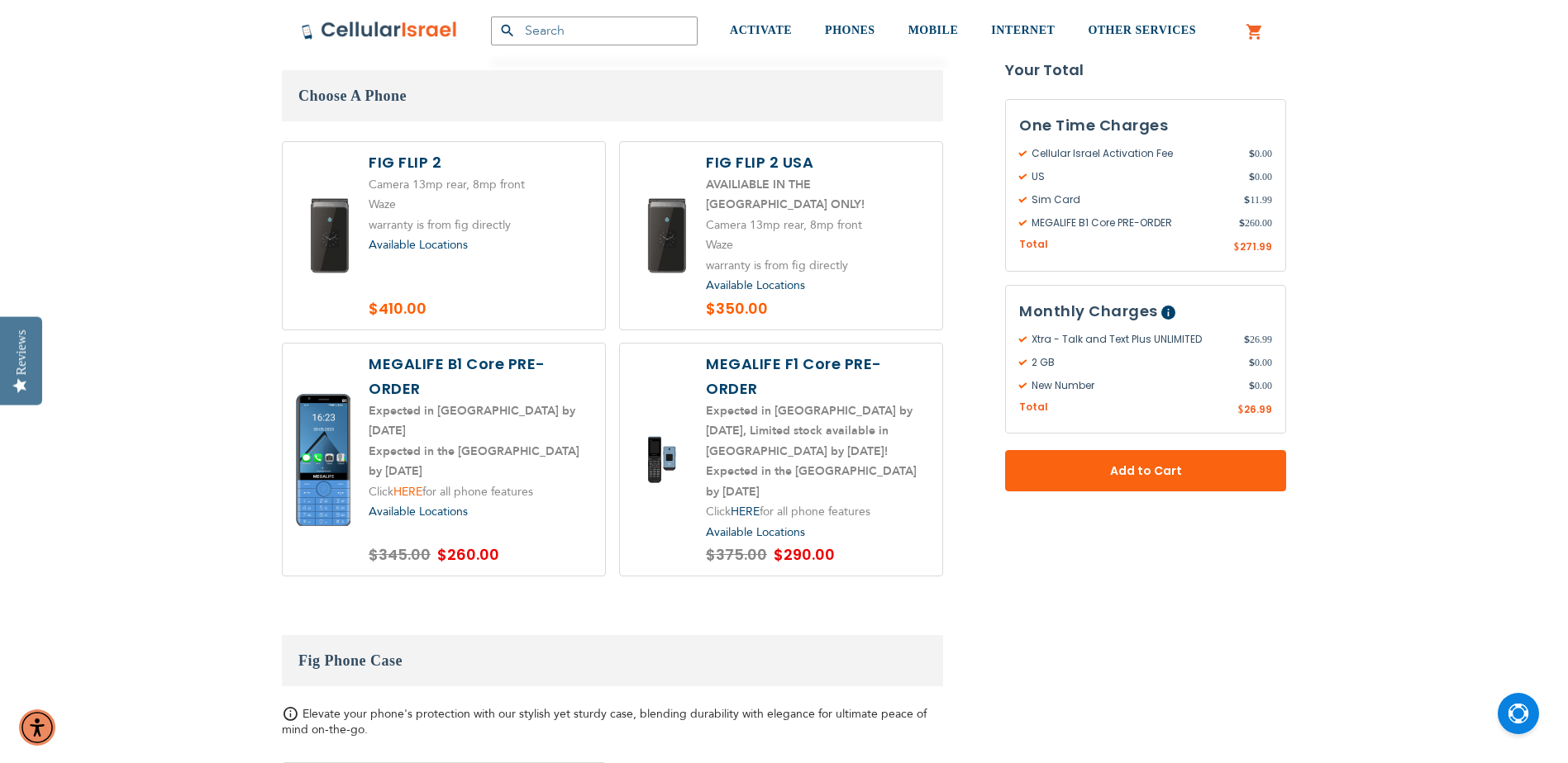
scroll to position [2065, 0]
